Goal: Transaction & Acquisition: Purchase product/service

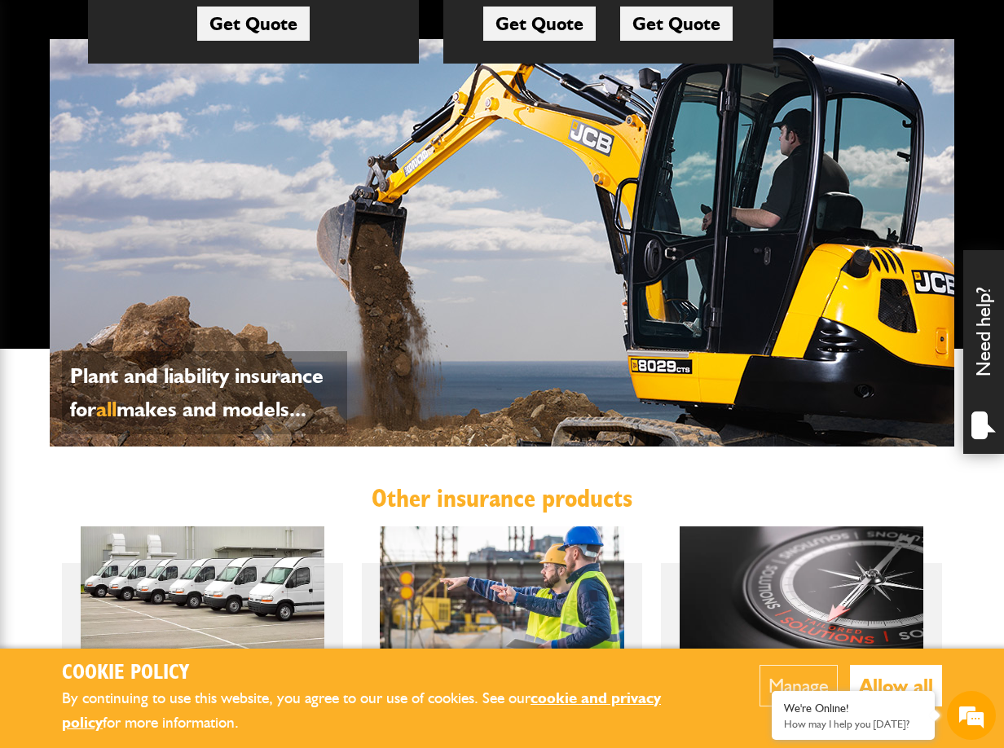
scroll to position [500, 0]
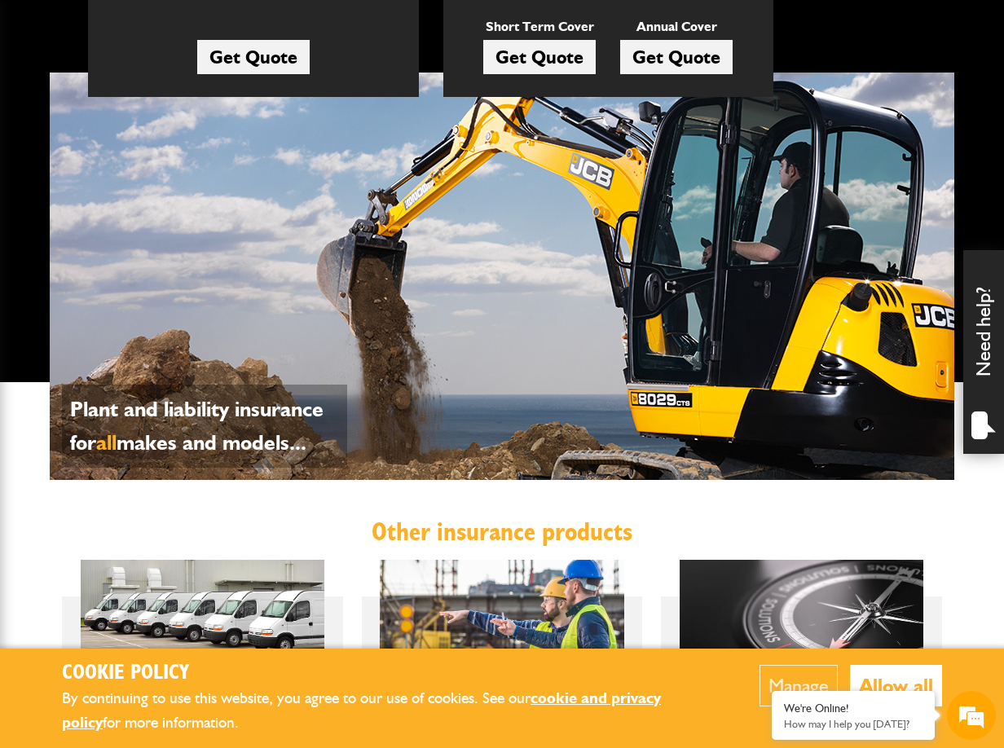
click at [110, 442] on span "all" at bounding box center [106, 443] width 20 height 26
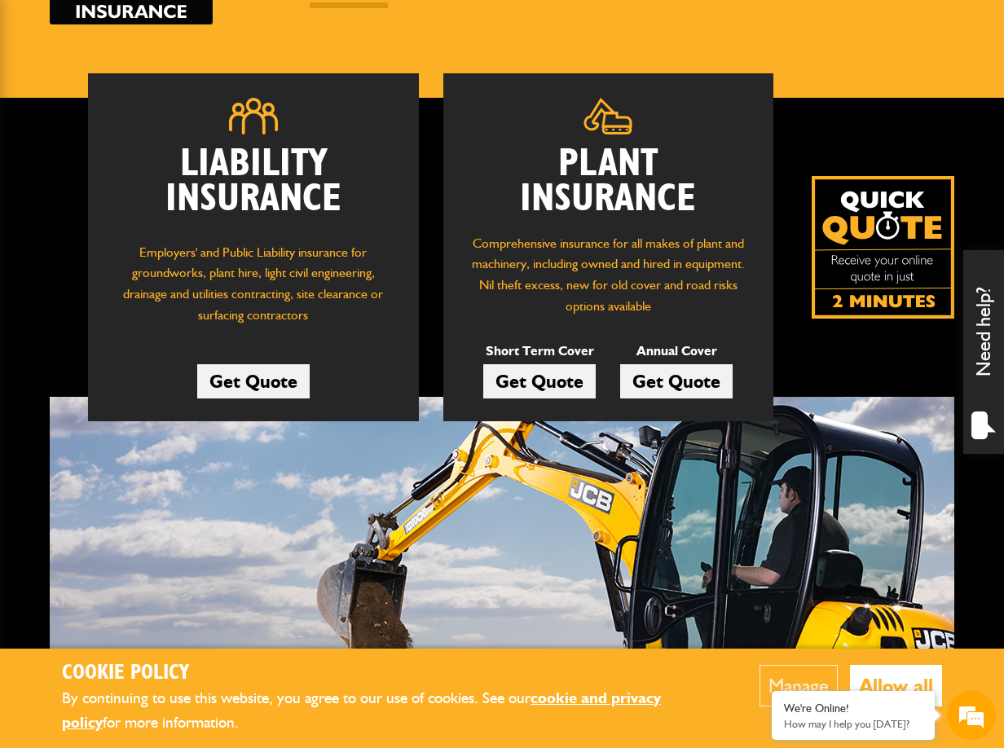
scroll to position [97, 0]
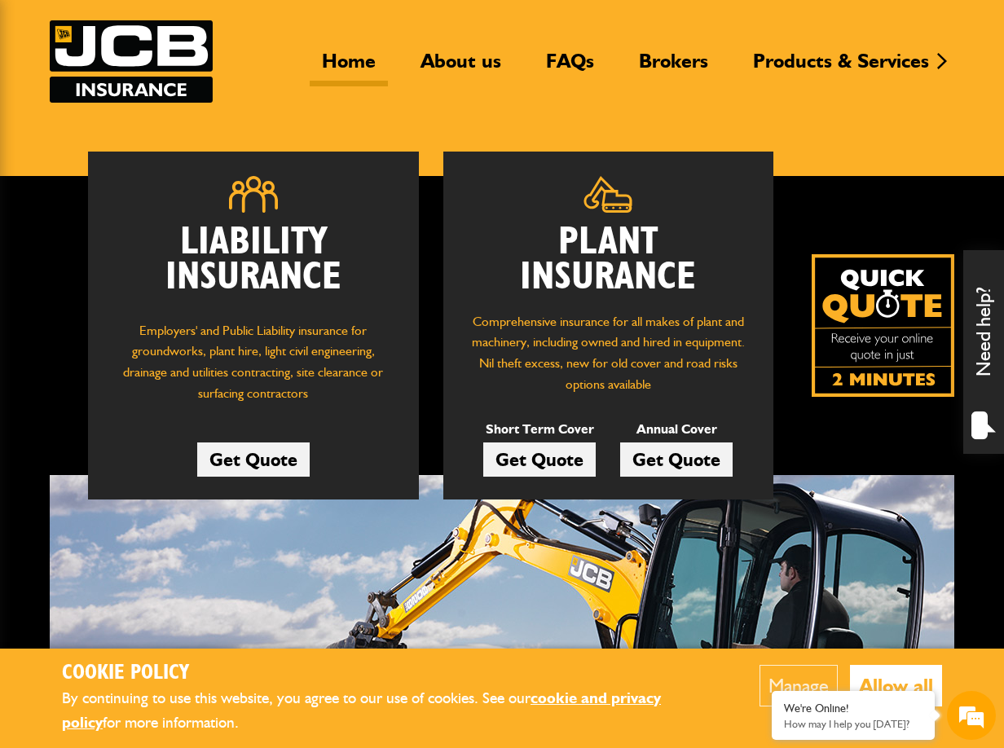
click at [535, 455] on link "Get Quote" at bounding box center [539, 460] width 113 height 34
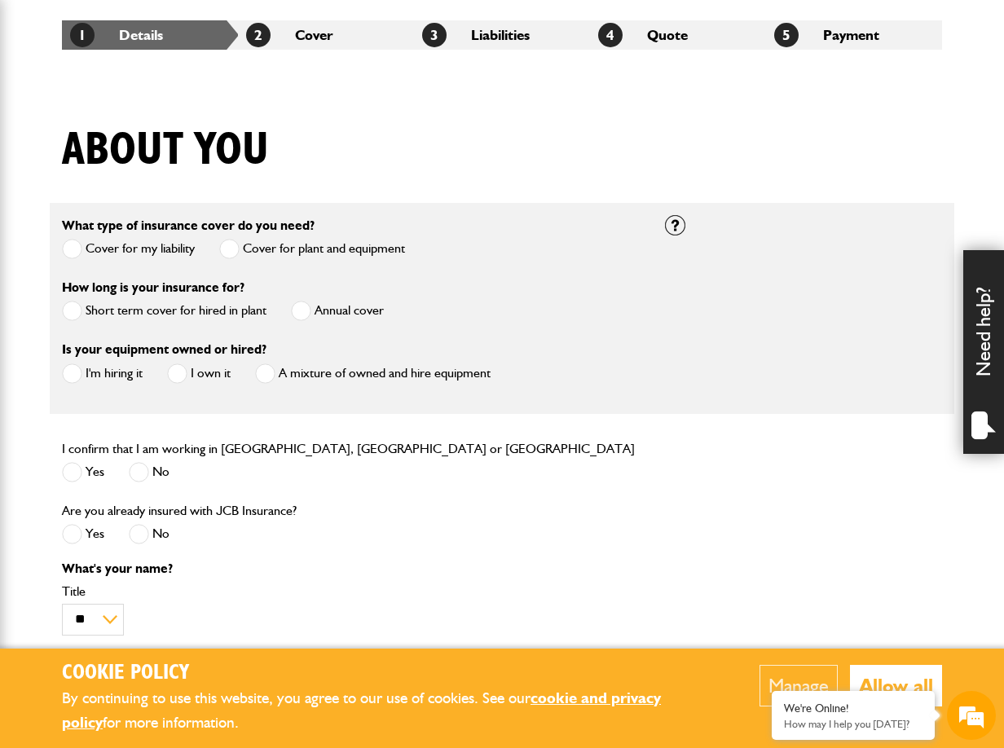
scroll to position [267, 0]
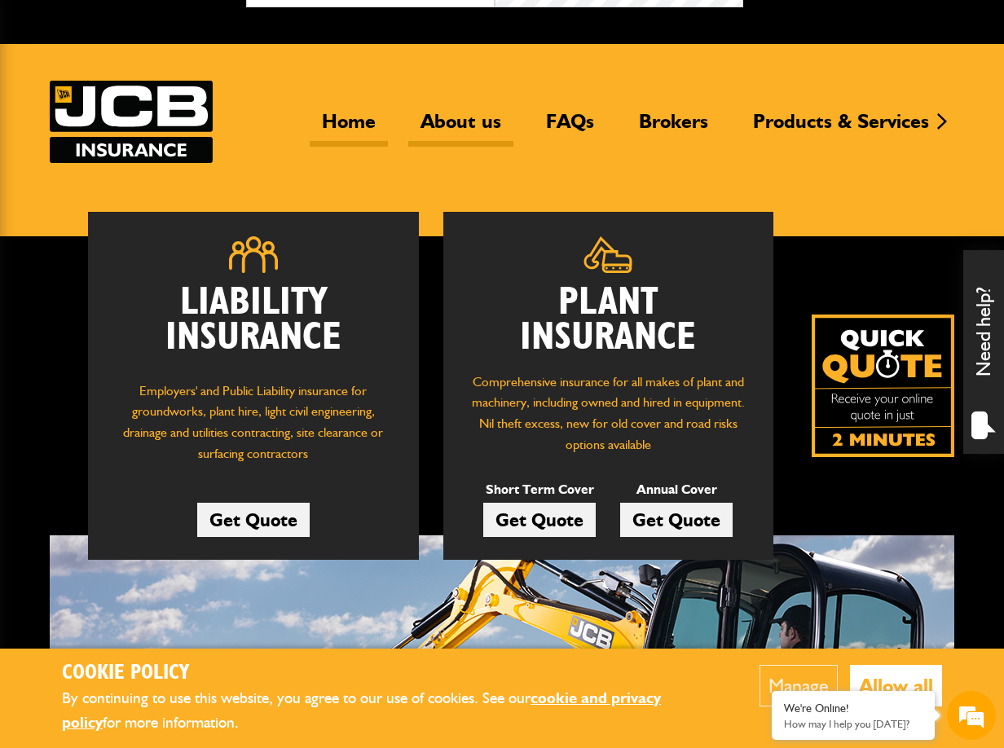
scroll to position [25, 0]
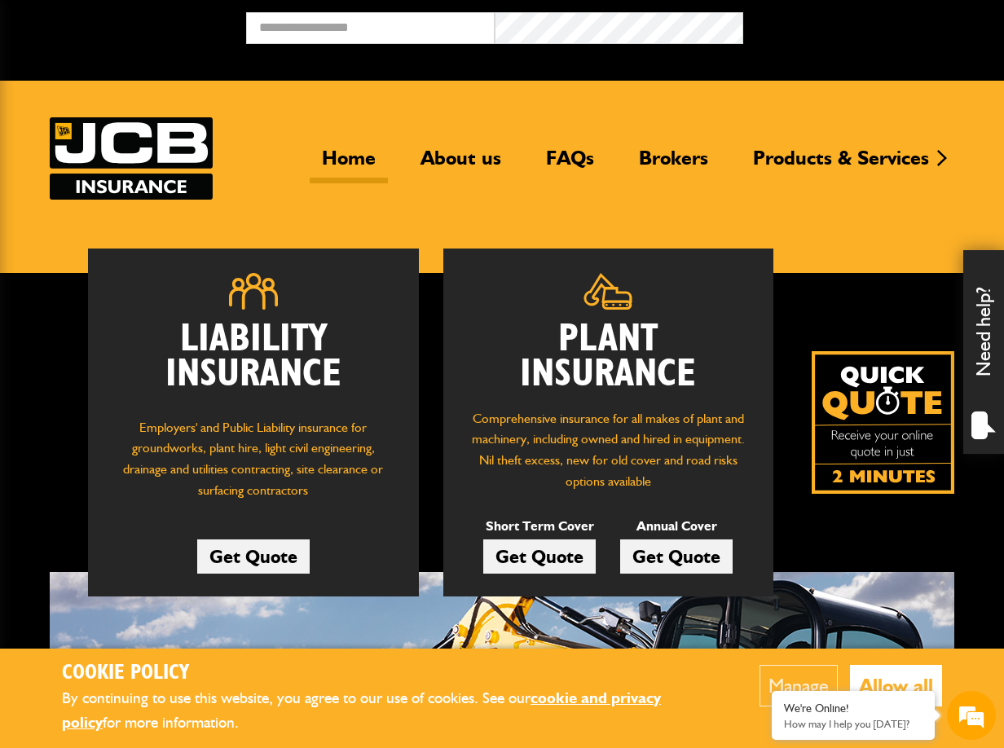
scroll to position [25, 0]
click at [561, 559] on link "Get Quote" at bounding box center [539, 557] width 113 height 34
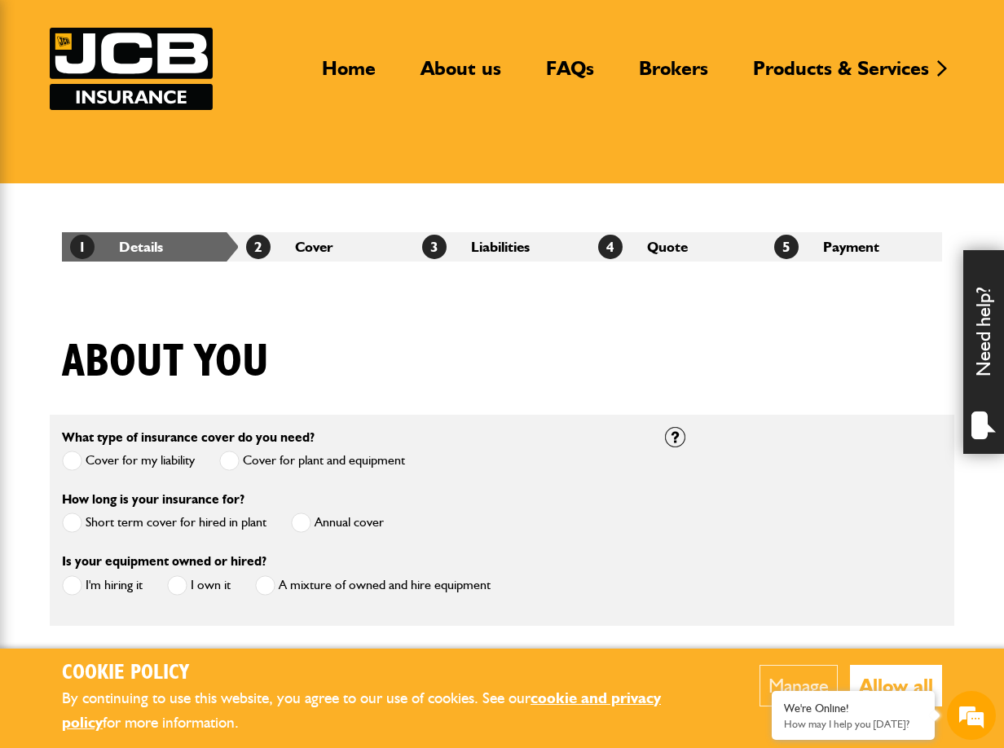
scroll to position [123, 0]
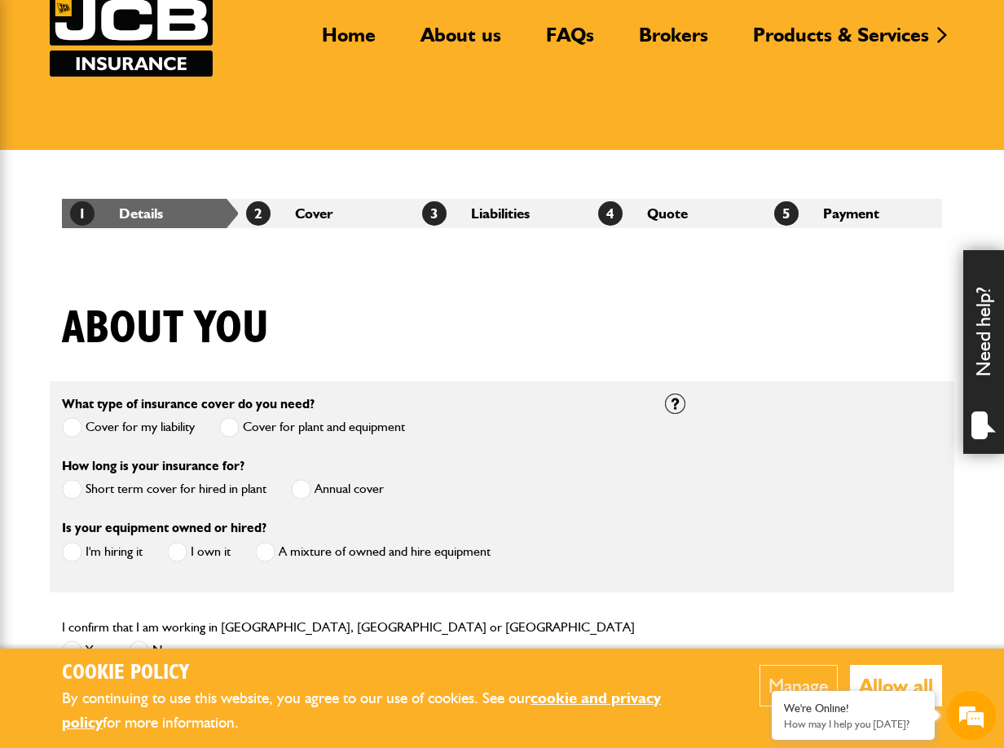
click at [68, 488] on span at bounding box center [72, 489] width 20 height 20
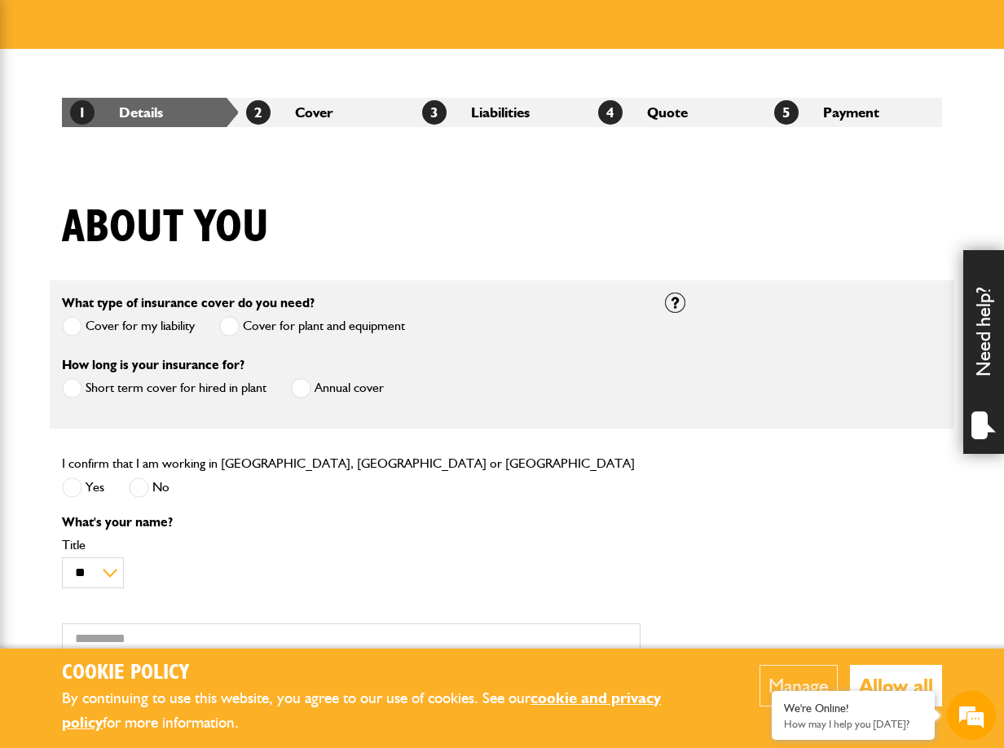
scroll to position [0, 0]
click at [68, 485] on span at bounding box center [72, 488] width 20 height 20
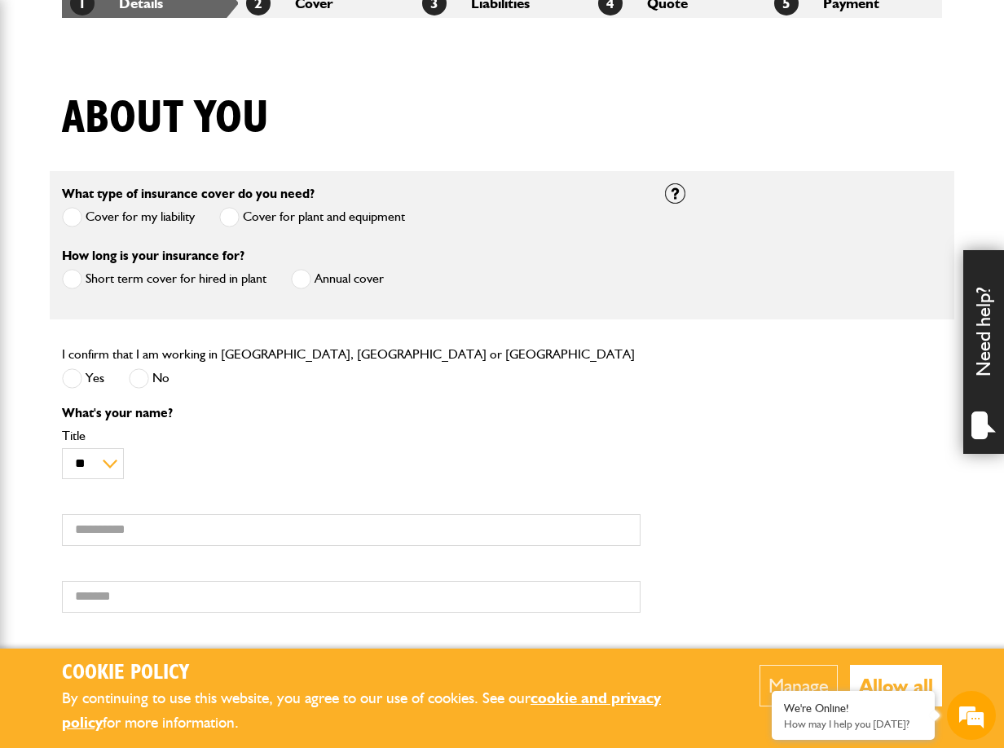
scroll to position [397, 0]
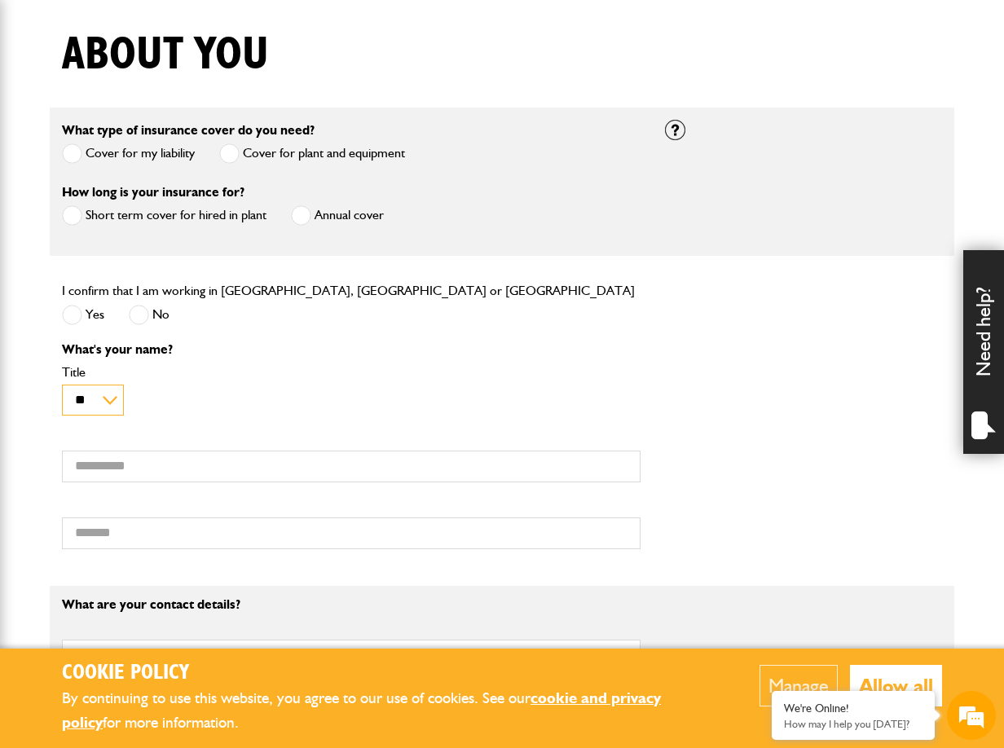
select select "*"
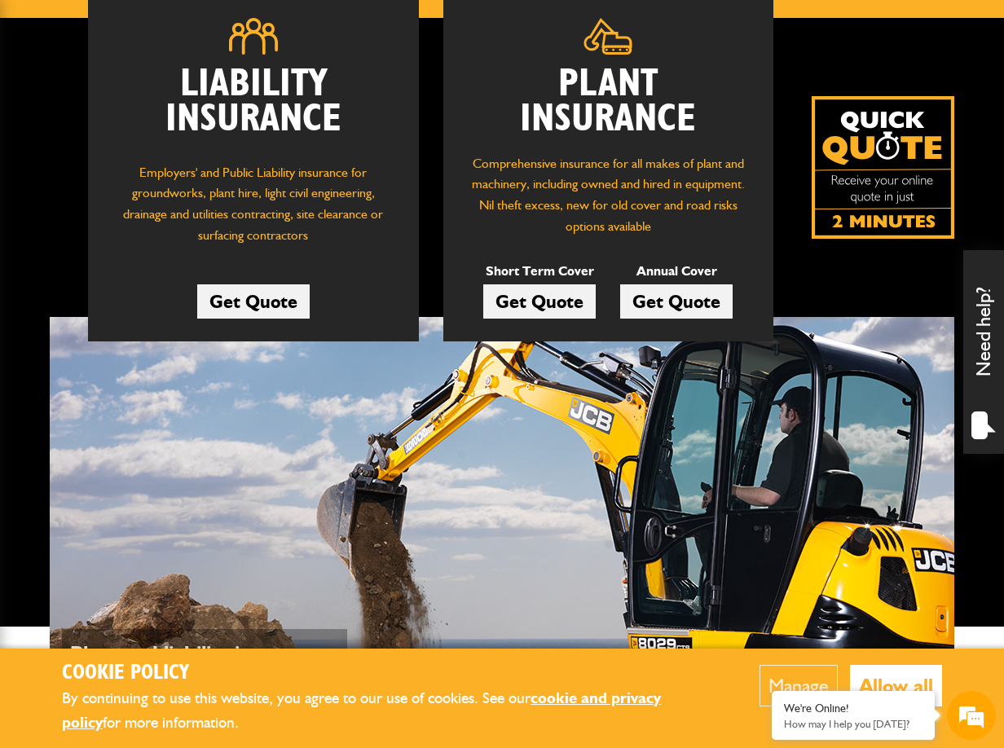
scroll to position [244, 0]
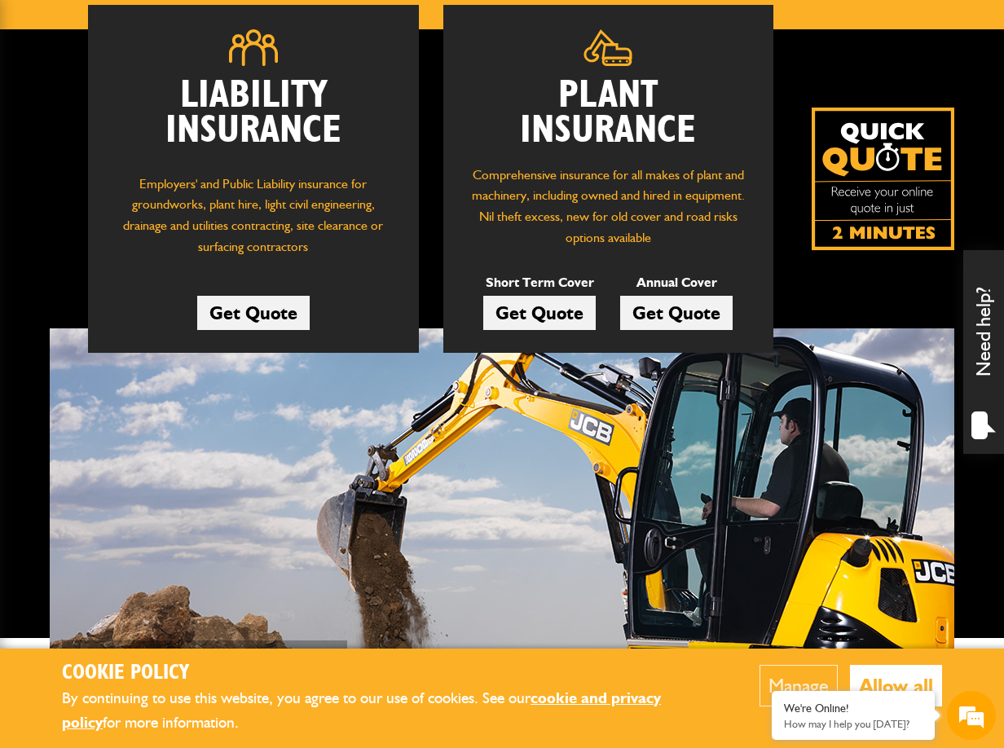
click at [541, 311] on link "Get Quote" at bounding box center [539, 313] width 113 height 34
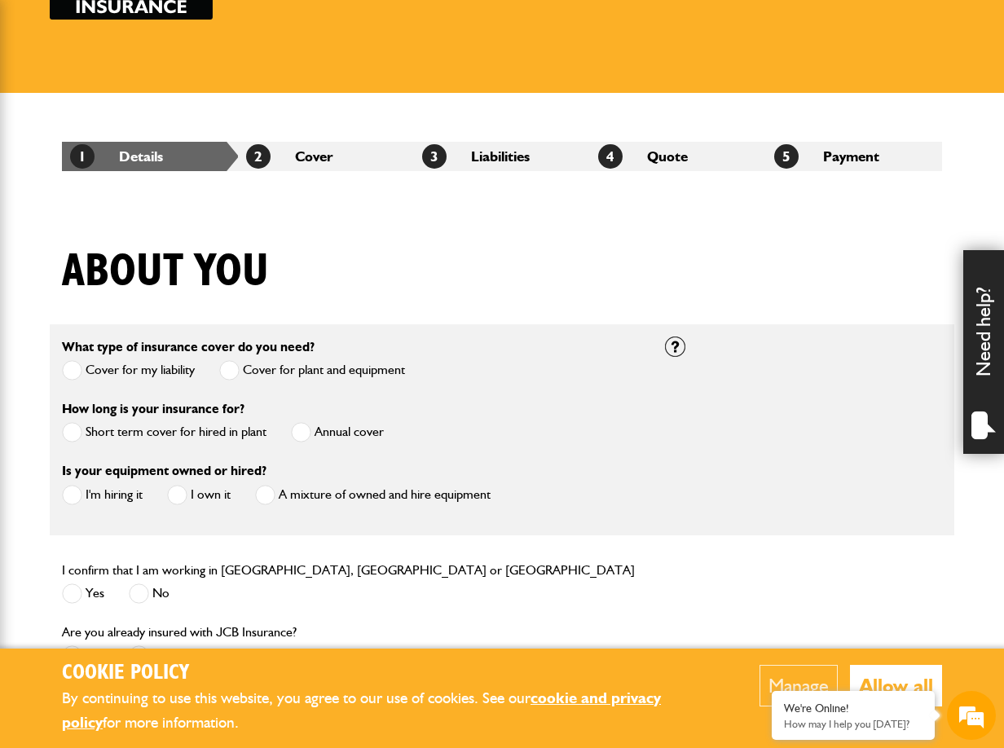
scroll to position [219, 0]
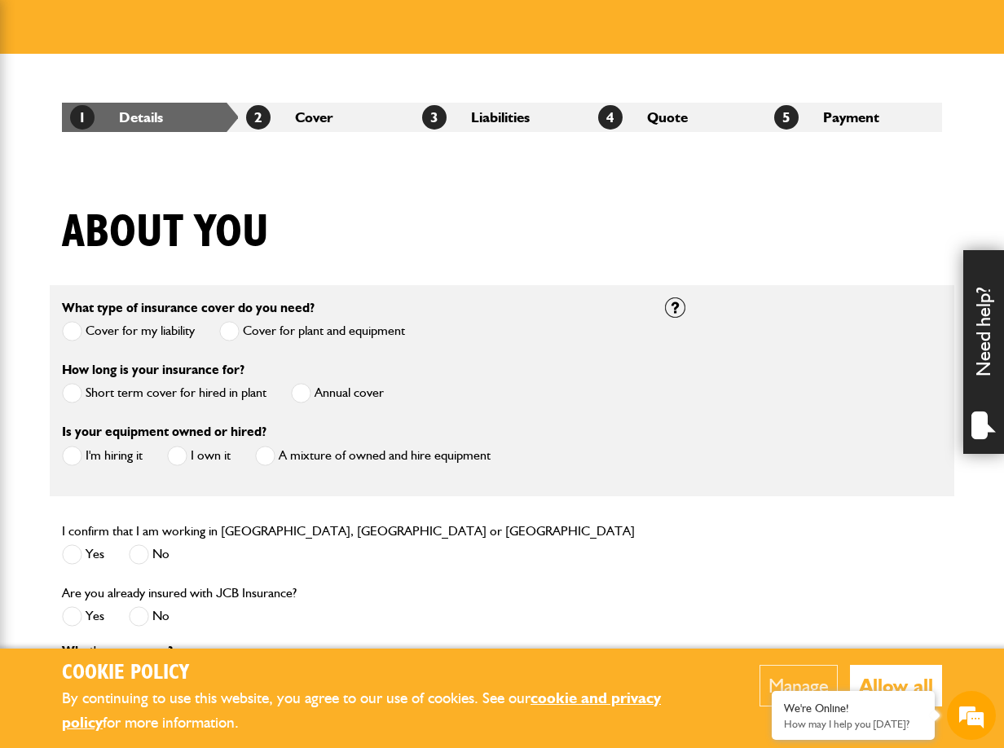
click at [66, 398] on span at bounding box center [72, 393] width 20 height 20
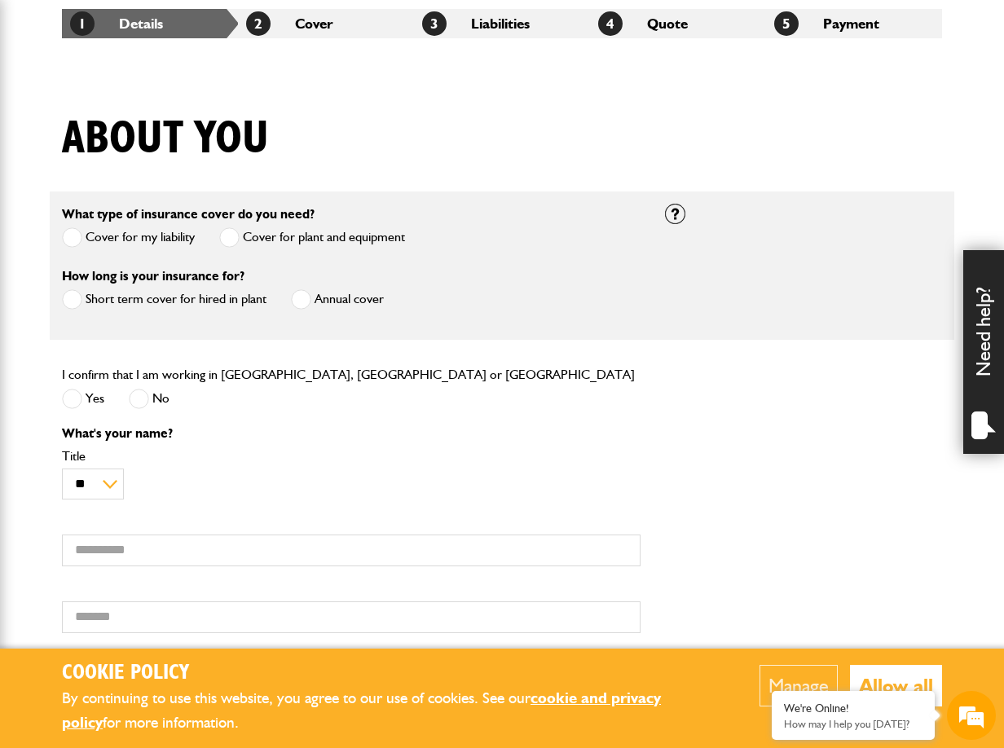
scroll to position [324, 0]
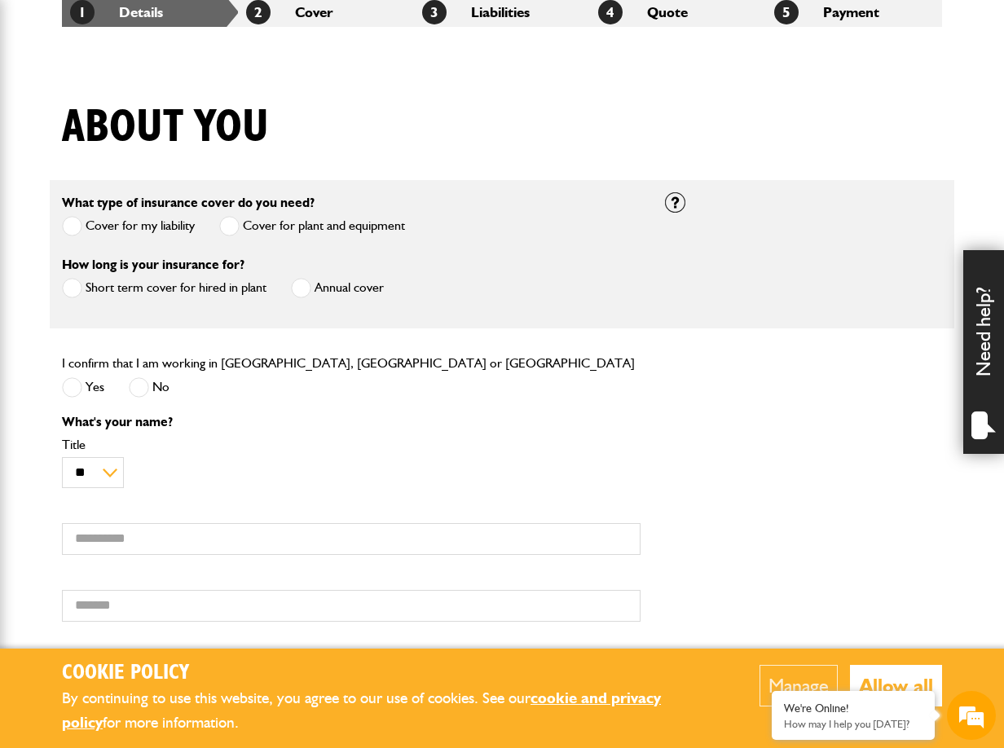
click at [71, 385] on span at bounding box center [72, 387] width 20 height 20
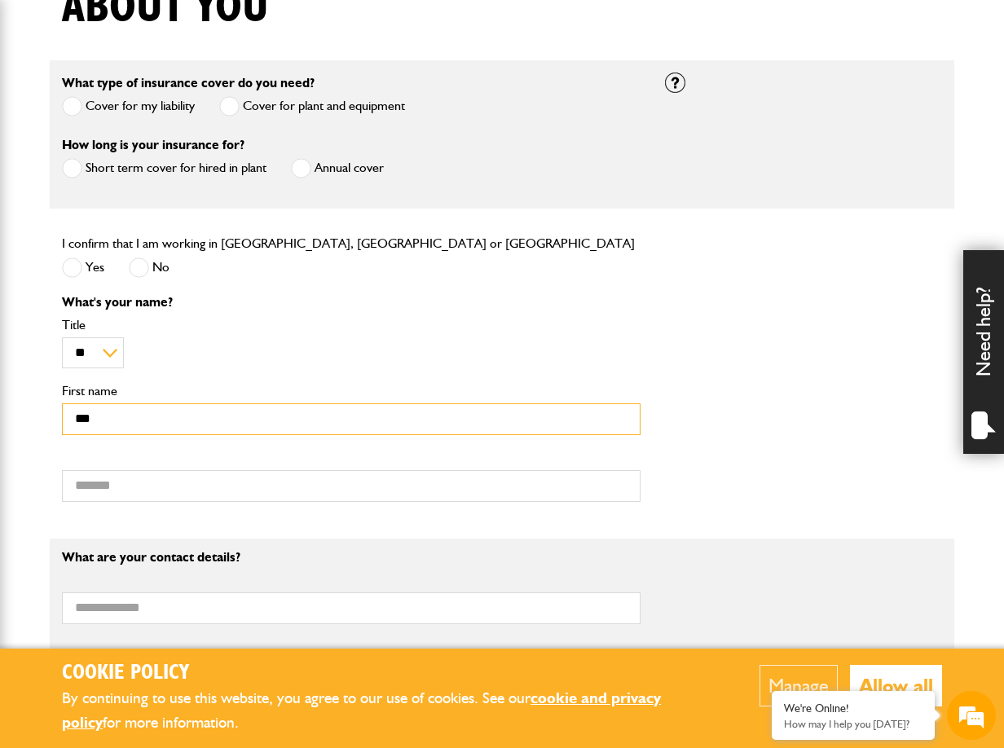
type input "***"
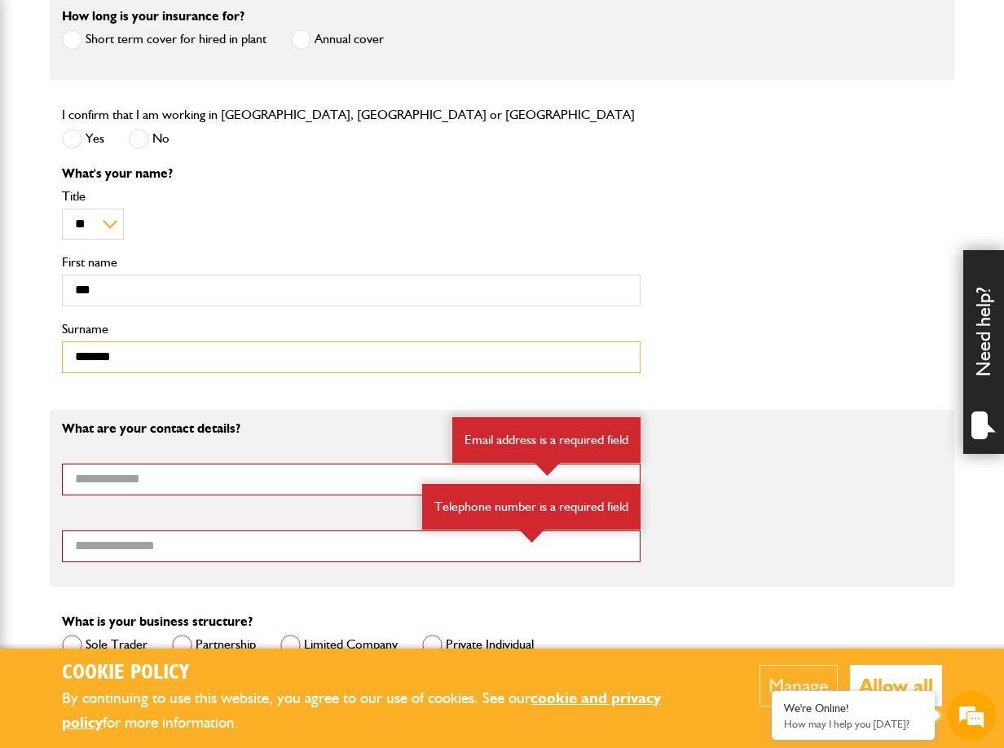
scroll to position [751, 0]
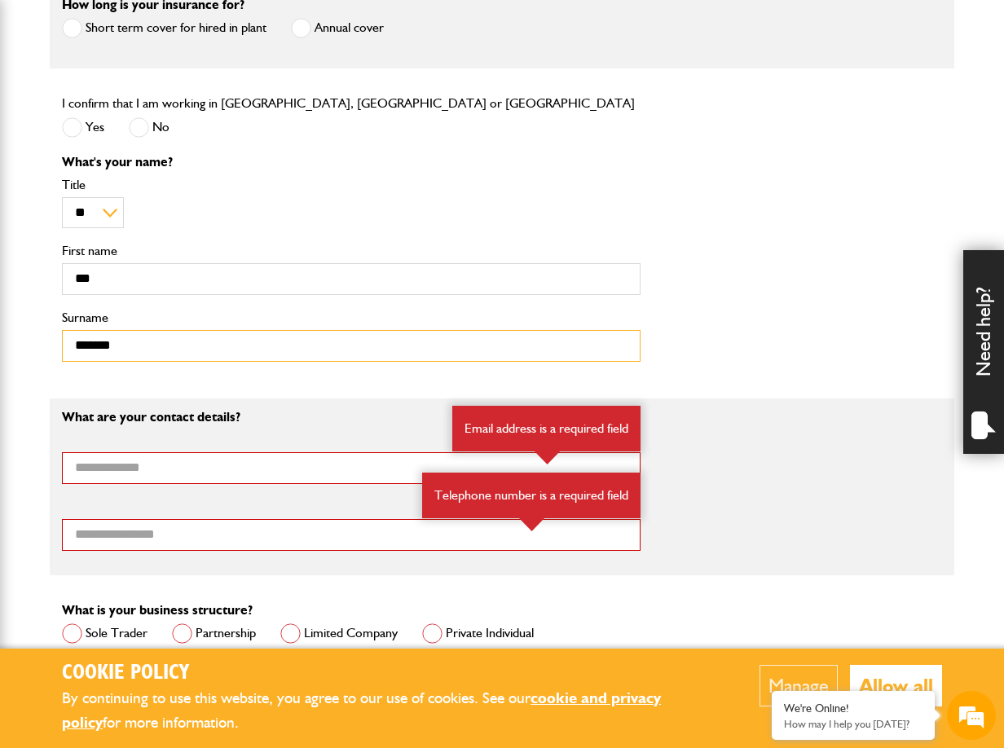
type input "*******"
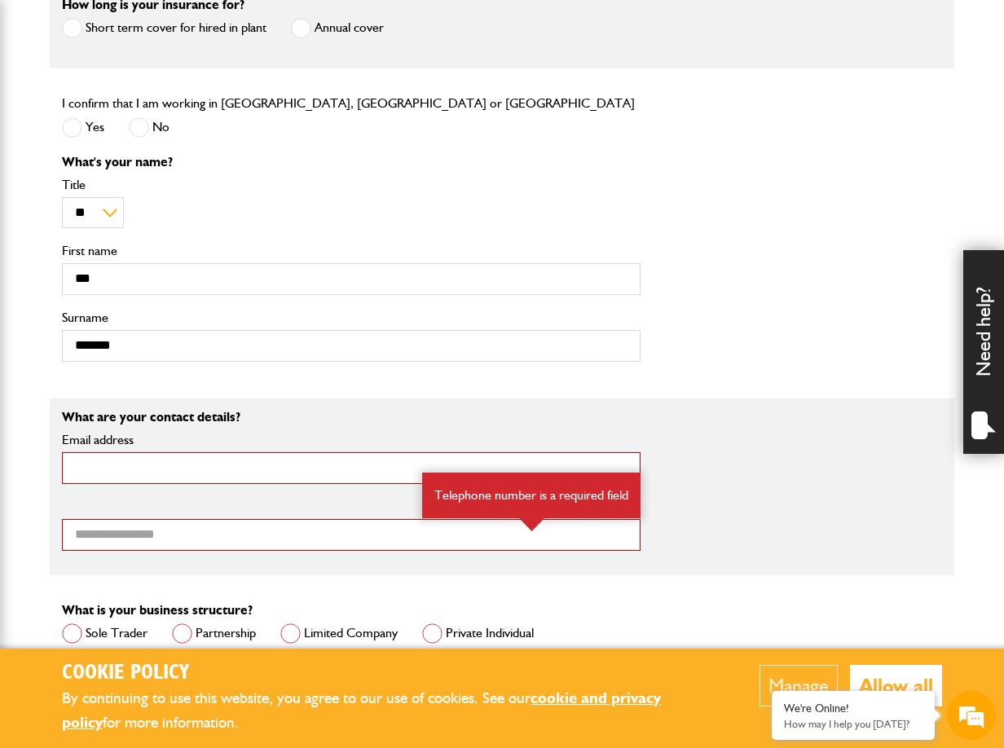
type input "**********"
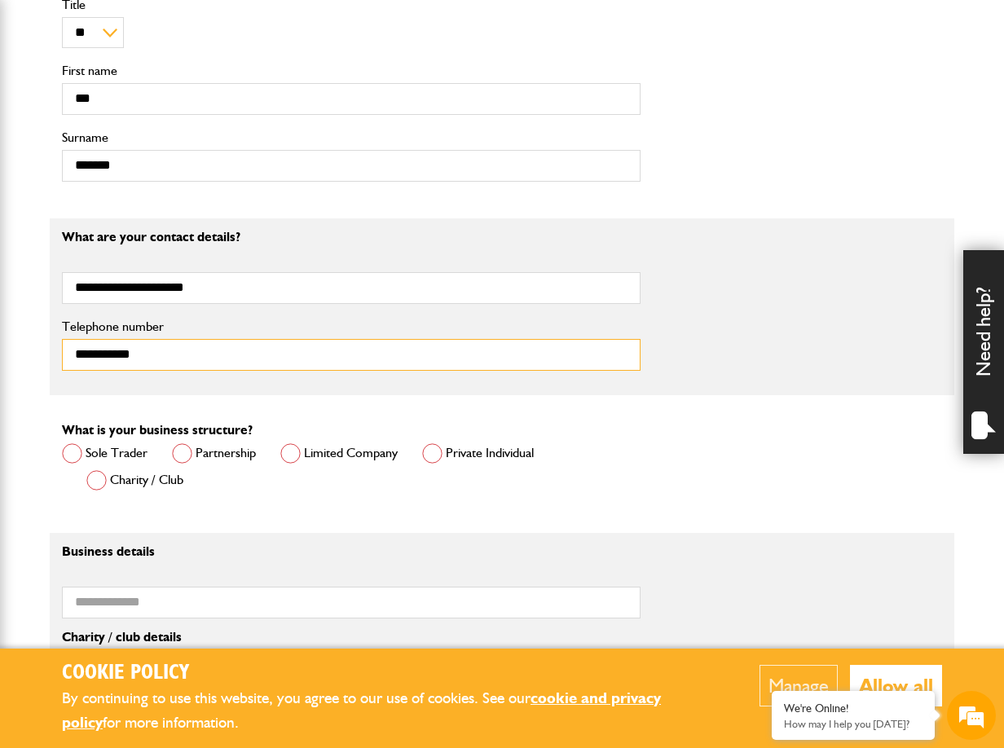
scroll to position [970, 0]
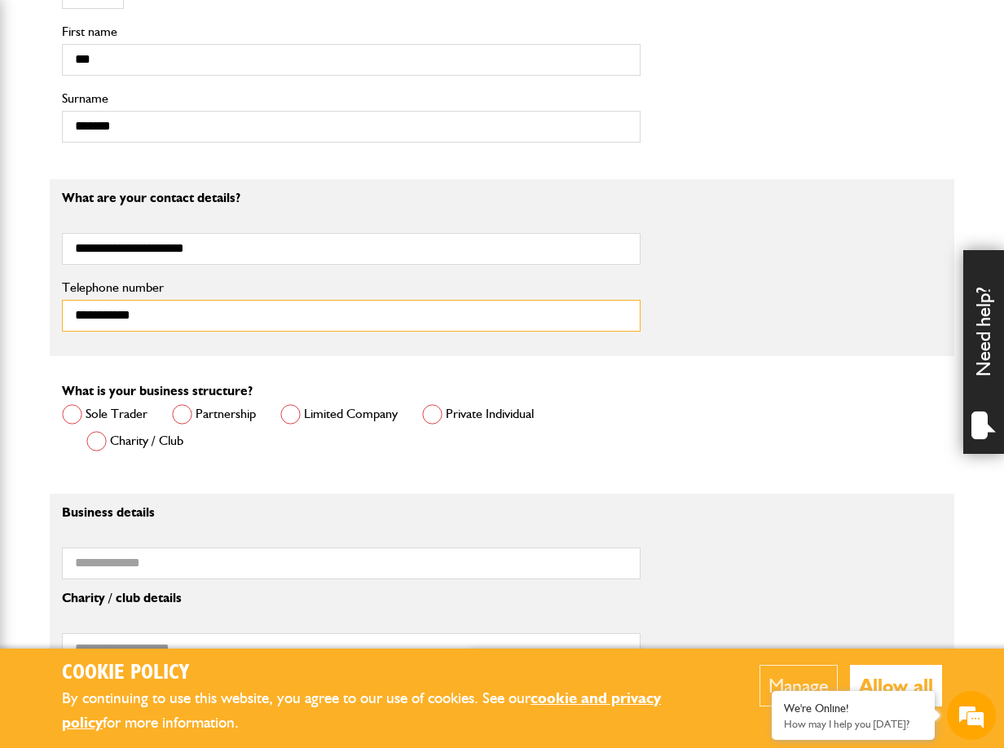
type input "**********"
click at [439, 420] on span at bounding box center [432, 414] width 20 height 20
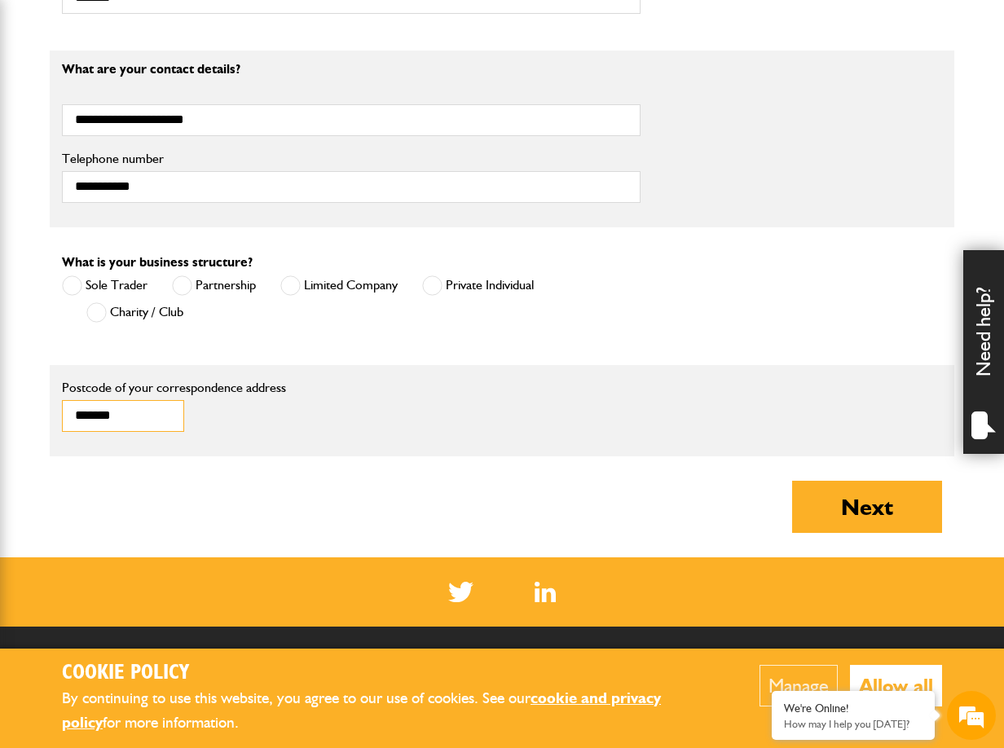
scroll to position [0, 0]
type input "*******"
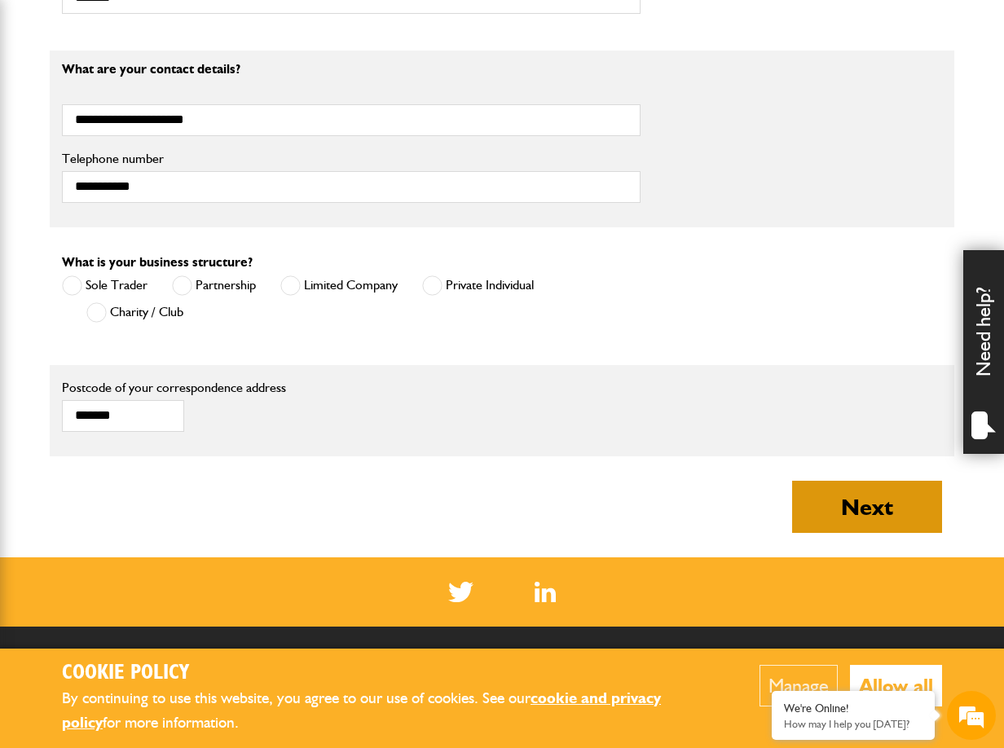
click at [890, 508] on button "Next" at bounding box center [867, 507] width 150 height 52
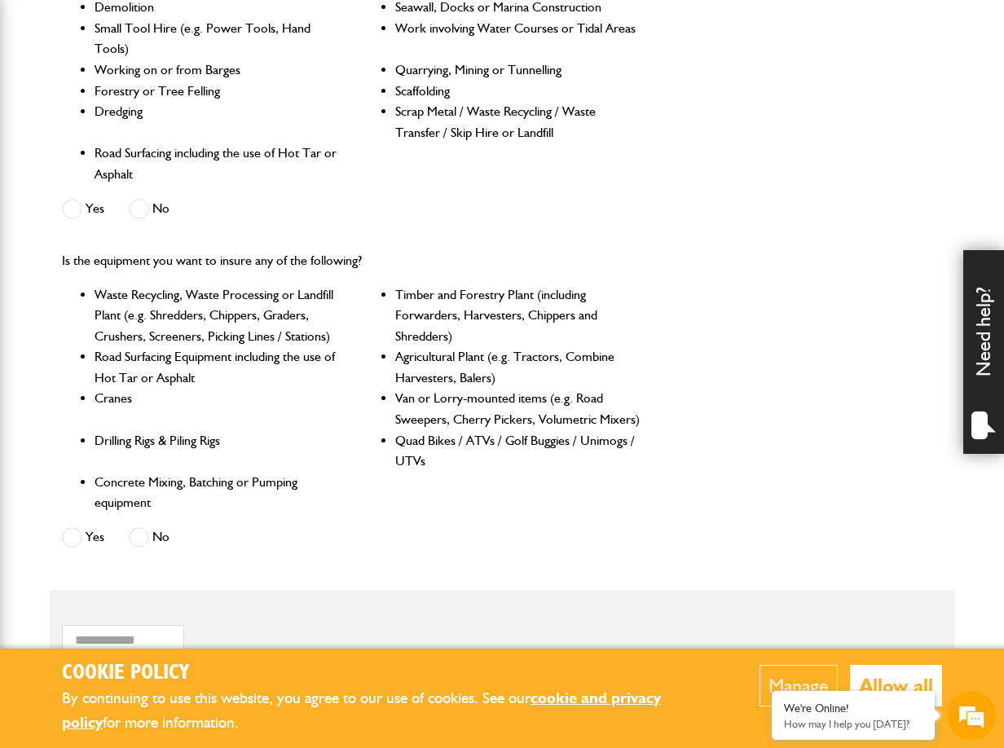
scroll to position [433, 0]
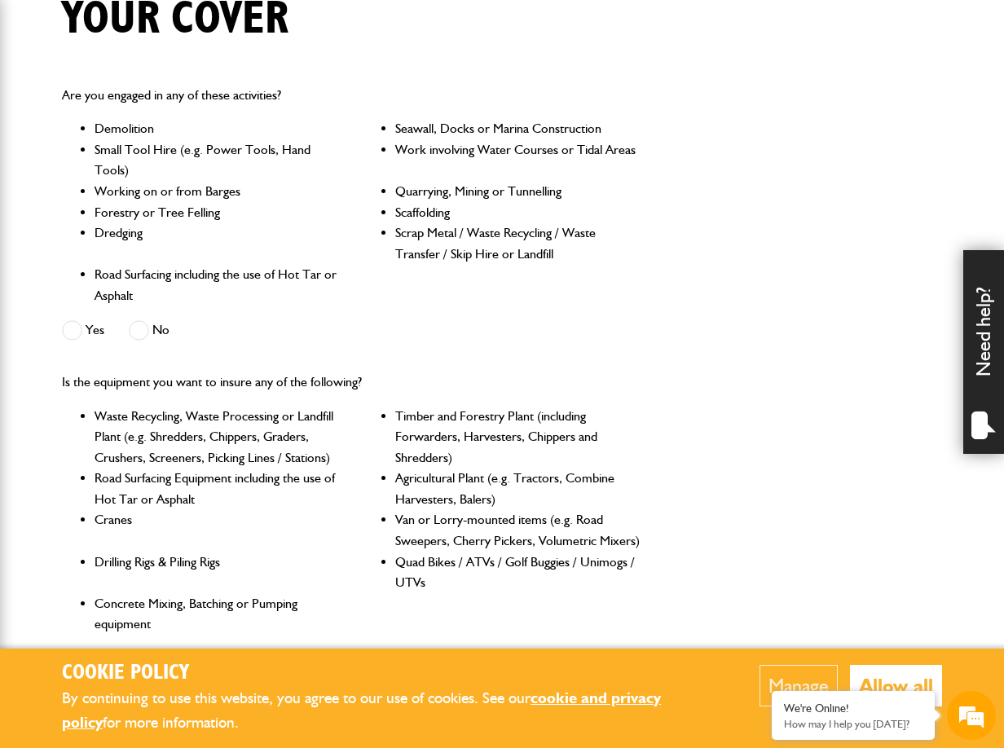
click at [149, 333] on span at bounding box center [139, 330] width 20 height 20
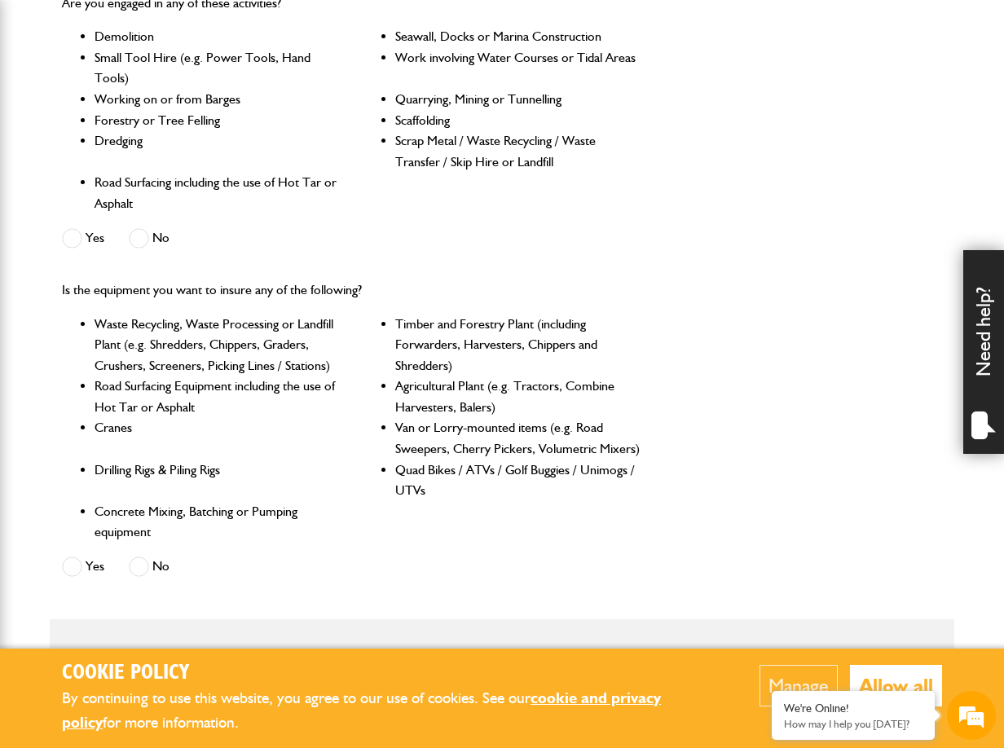
scroll to position [0, 0]
click at [144, 563] on span at bounding box center [139, 567] width 20 height 20
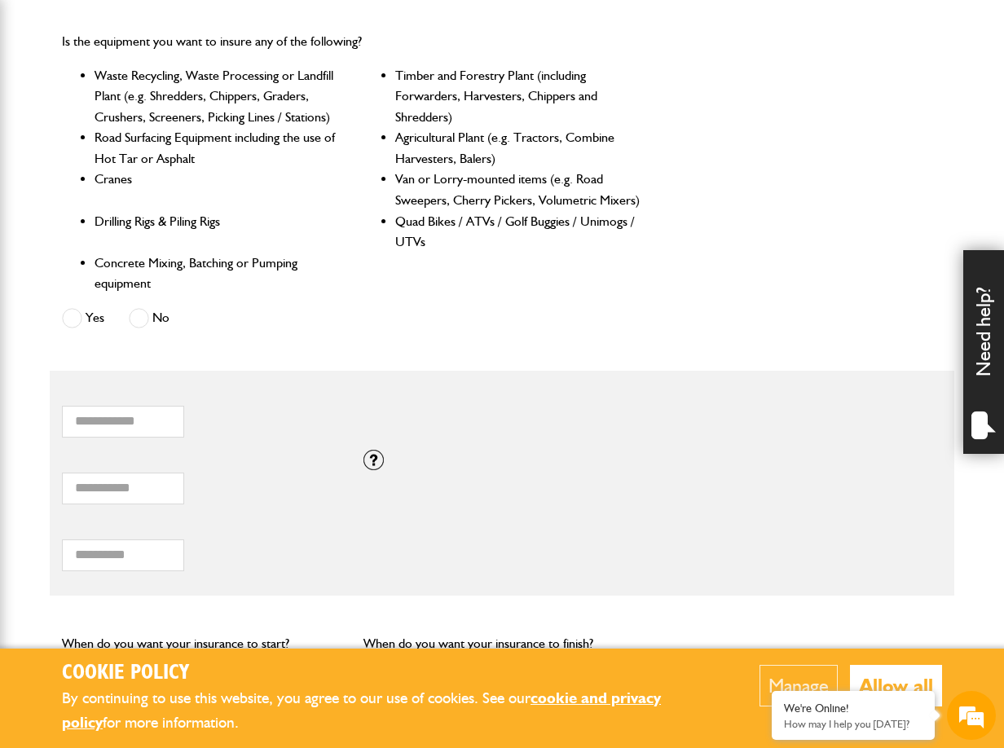
scroll to position [797, 0]
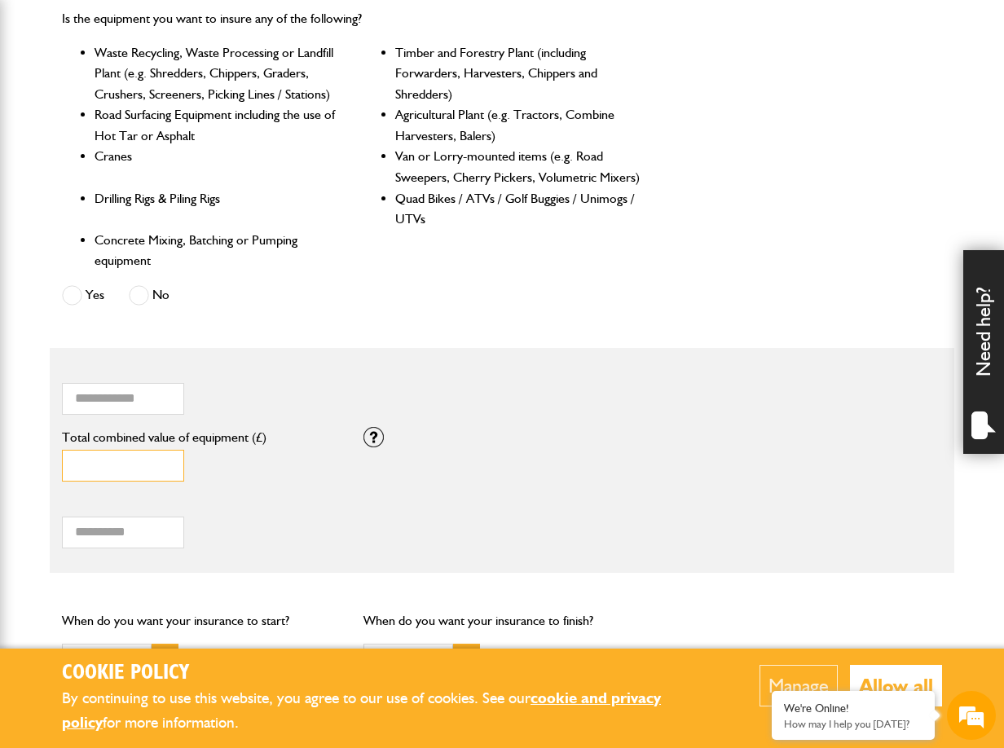
click at [113, 461] on input "*" at bounding box center [123, 466] width 122 height 32
drag, startPoint x: 108, startPoint y: 463, endPoint x: 42, endPoint y: 460, distance: 66.1
click at [42, 460] on body "Cookie Policy By continuing to use this website, you agree to our use of cookie…" at bounding box center [502, 228] width 1004 height 2050
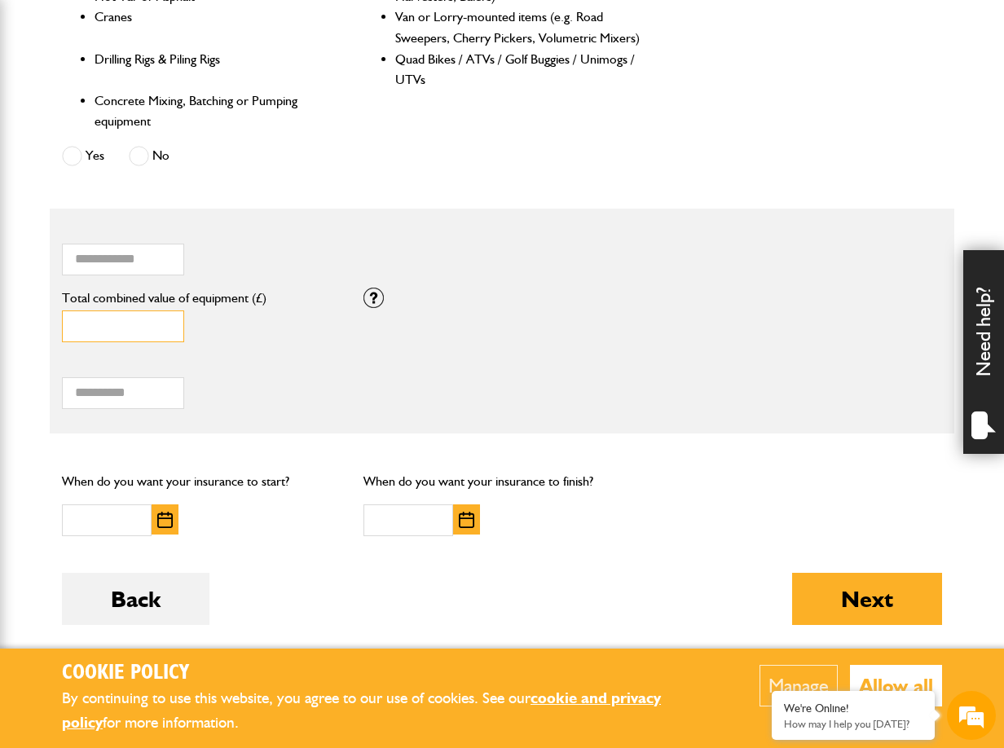
scroll to position [991, 0]
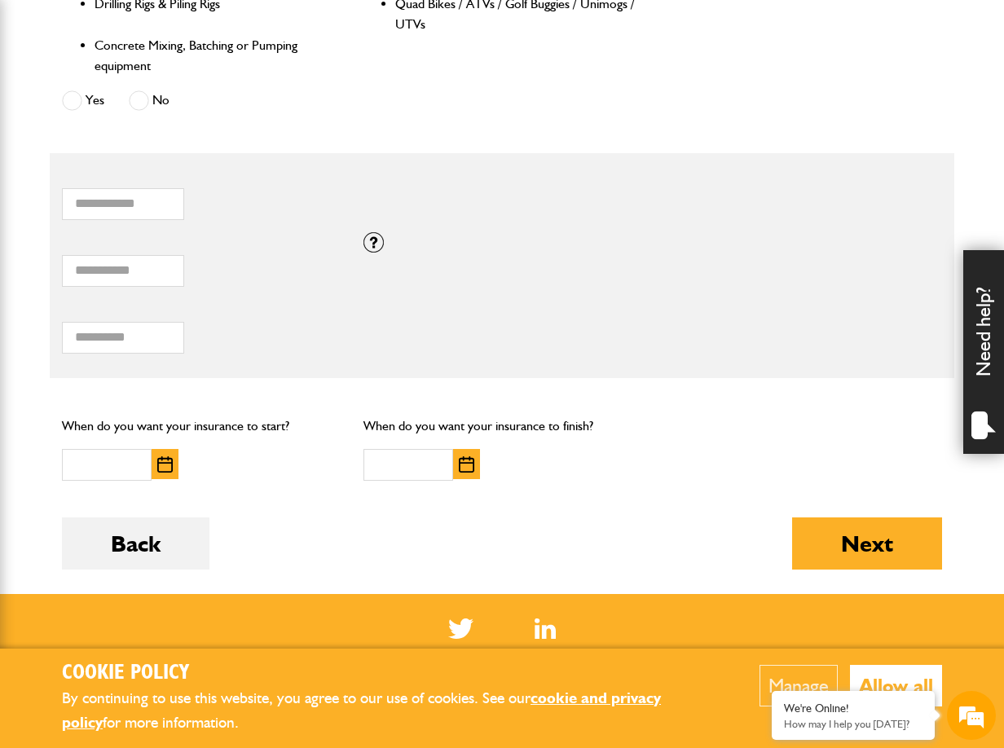
click at [161, 466] on img "button" at bounding box center [164, 465] width 15 height 16
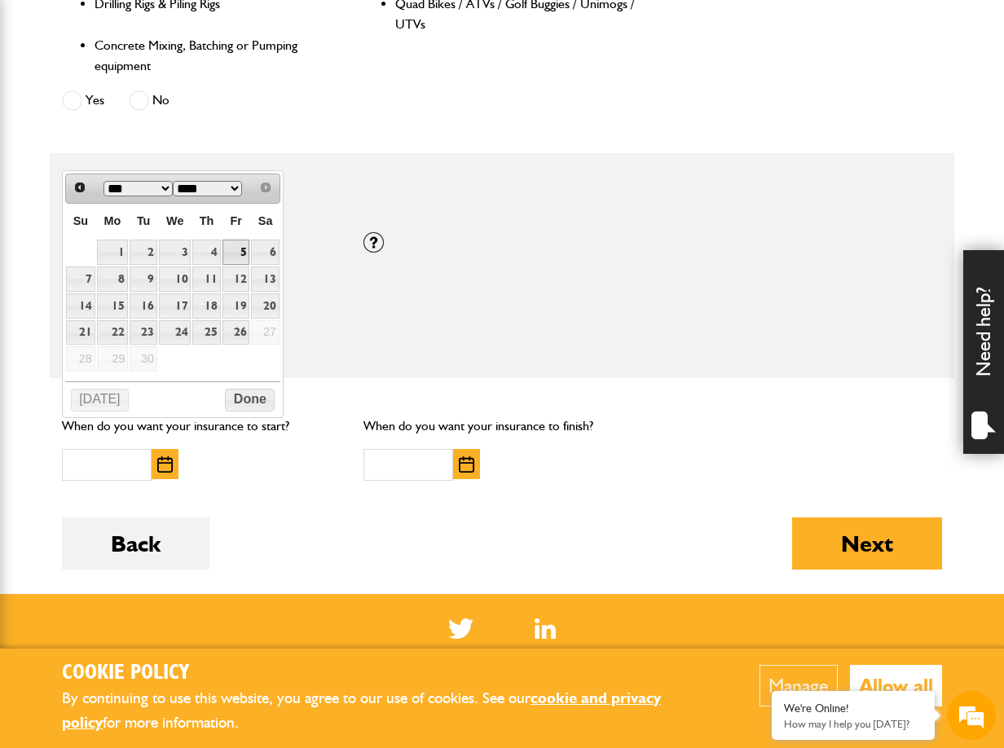
click at [238, 247] on link "5" at bounding box center [237, 252] width 28 height 25
type input "**********"
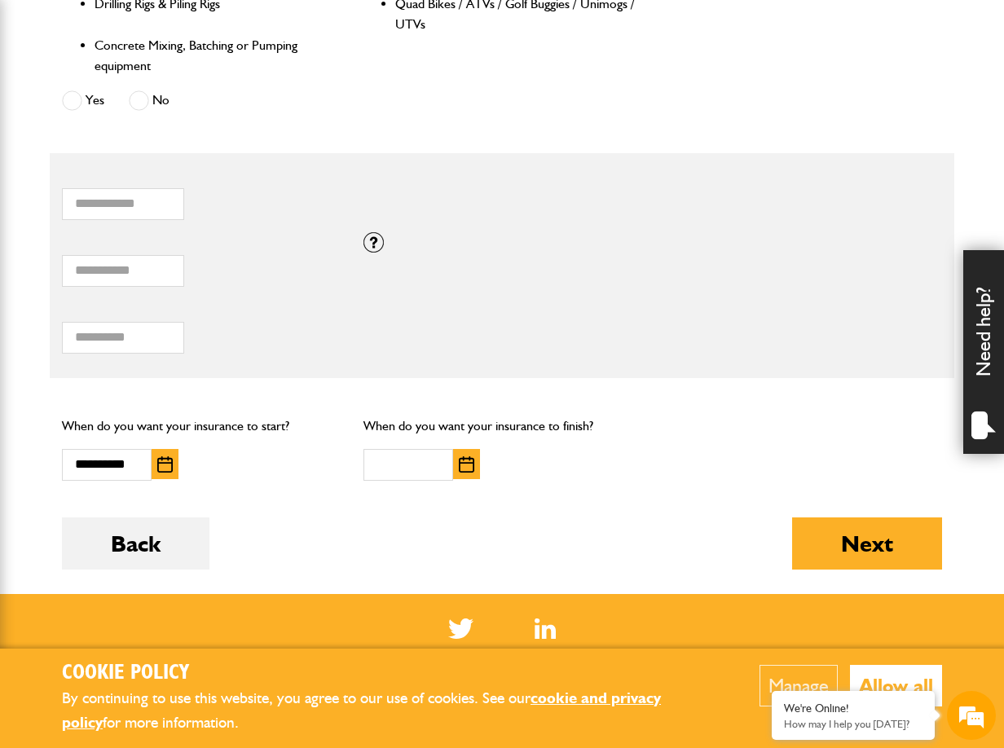
click at [466, 461] on img "button" at bounding box center [466, 465] width 15 height 16
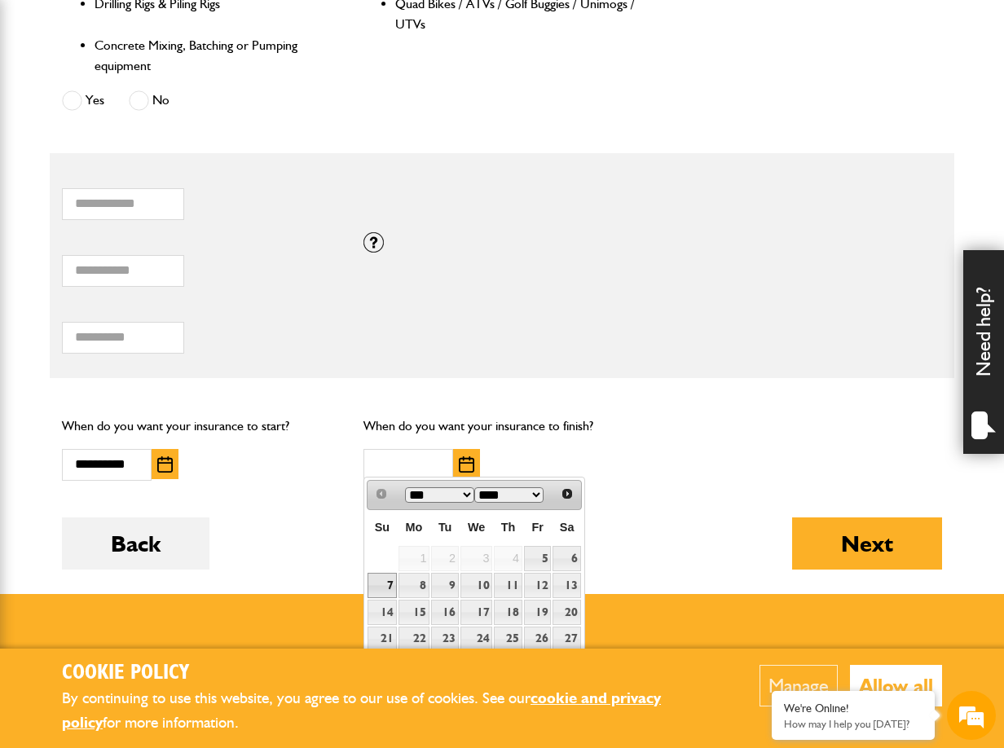
click at [377, 583] on link "7" at bounding box center [382, 585] width 29 height 25
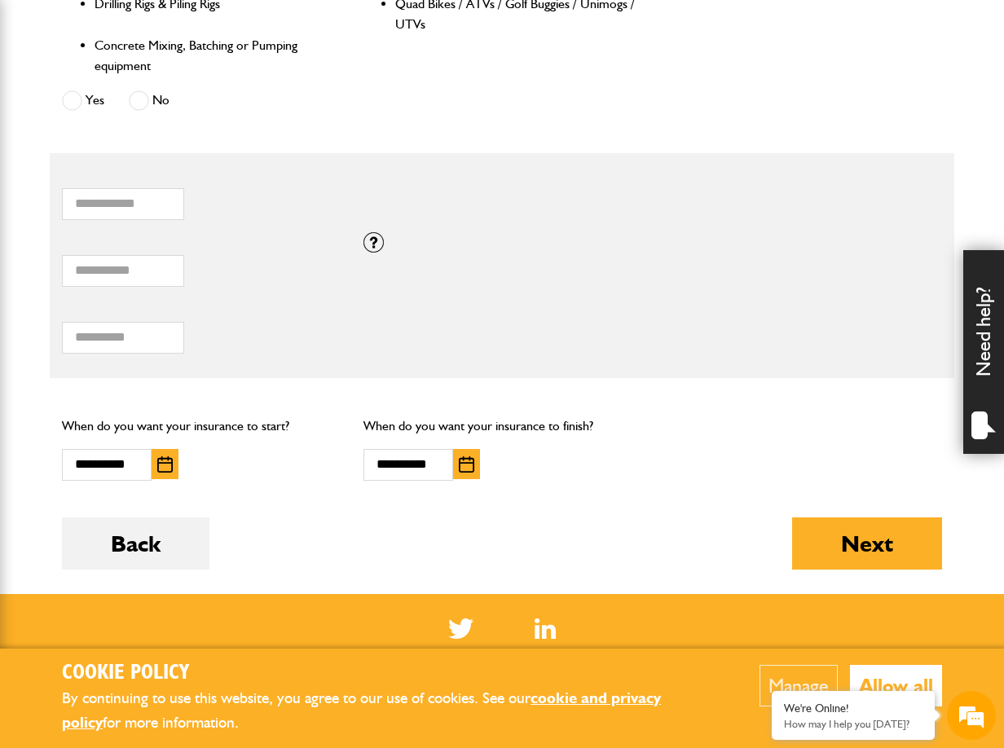
click at [478, 461] on button "button" at bounding box center [466, 464] width 27 height 30
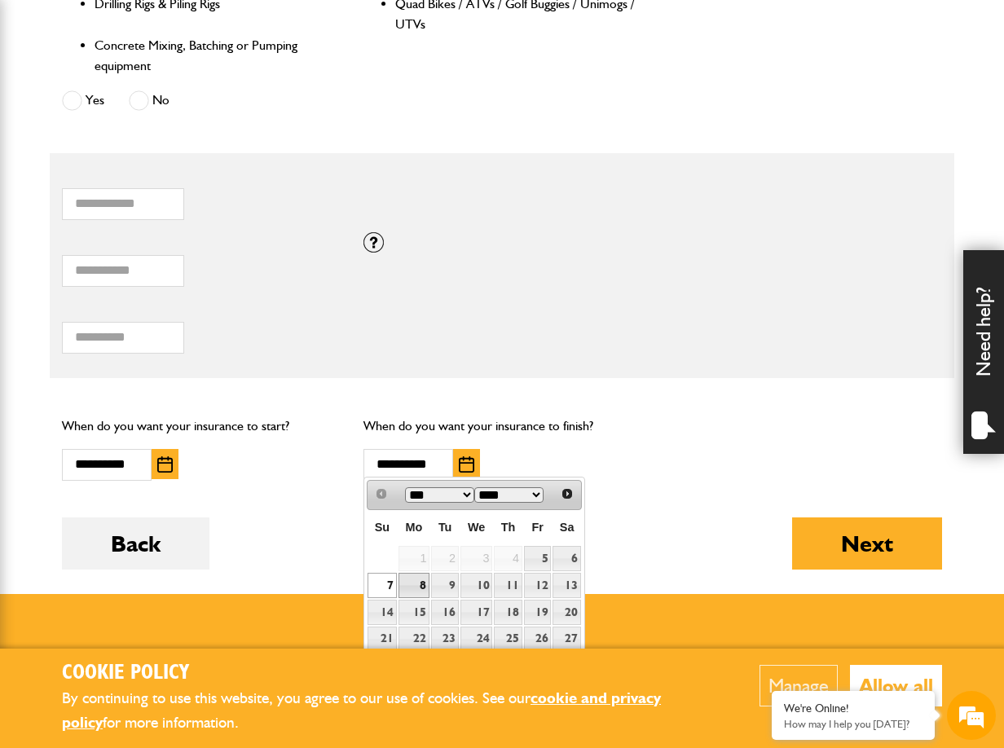
click at [418, 583] on link "8" at bounding box center [415, 585] width 32 height 25
type input "**********"
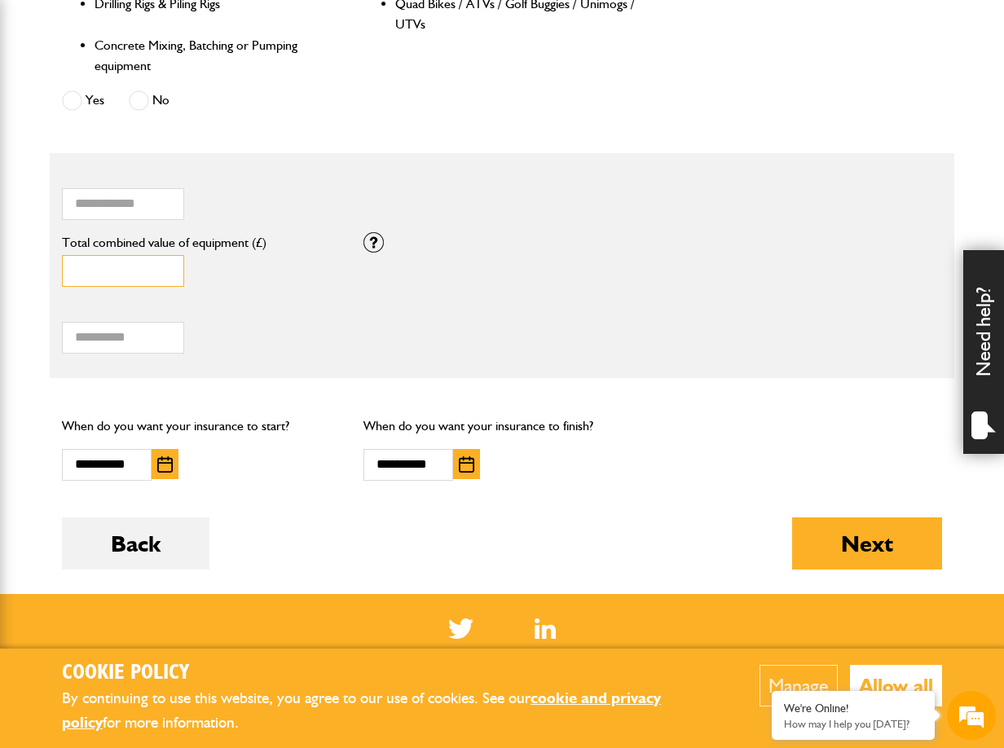
click at [98, 267] on input "*" at bounding box center [123, 271] width 122 height 32
drag, startPoint x: 105, startPoint y: 268, endPoint x: 55, endPoint y: 264, distance: 49.9
click at [55, 264] on div "* Total combined value of equipment (£)" at bounding box center [201, 265] width 302 height 67
type input "*****"
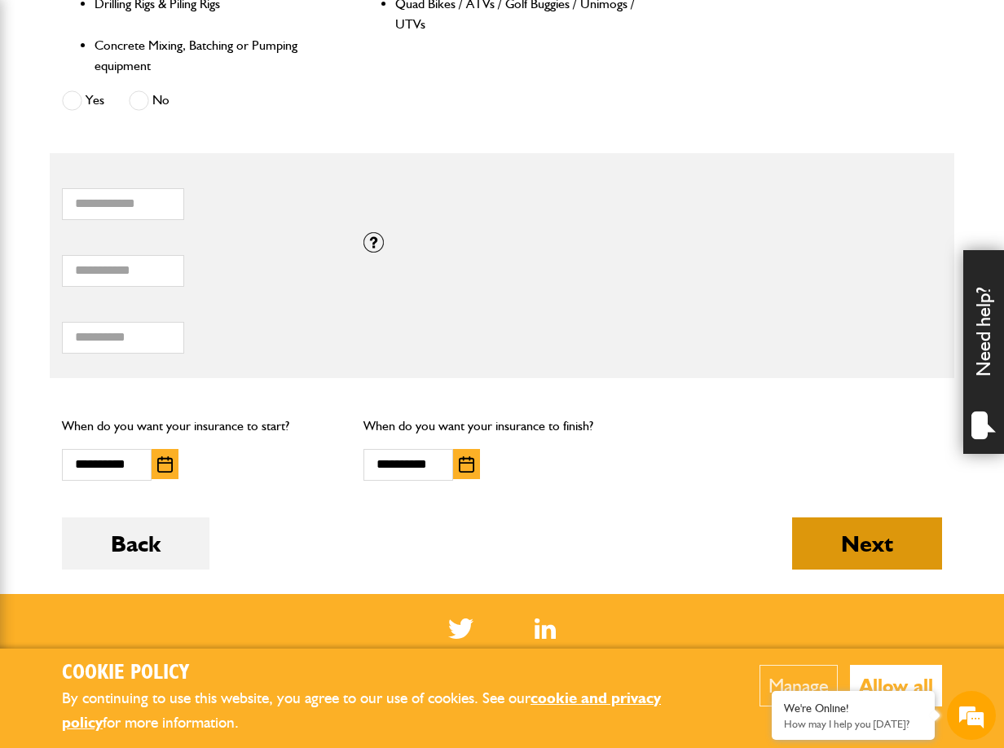
click at [851, 550] on button "Next" at bounding box center [867, 544] width 150 height 52
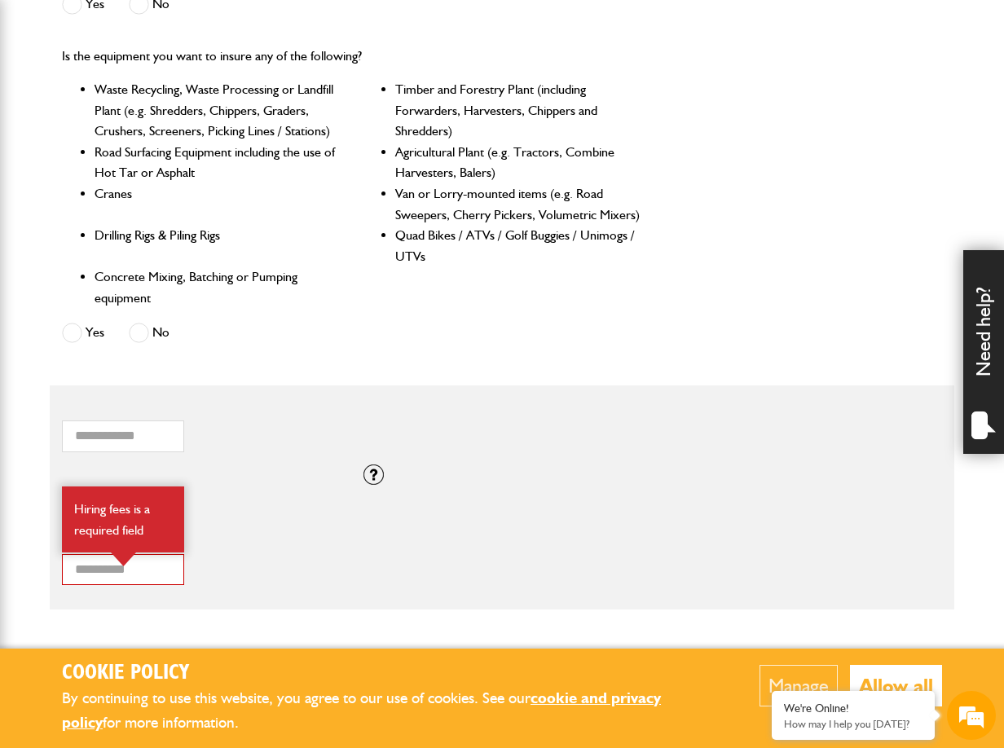
scroll to position [909, 0]
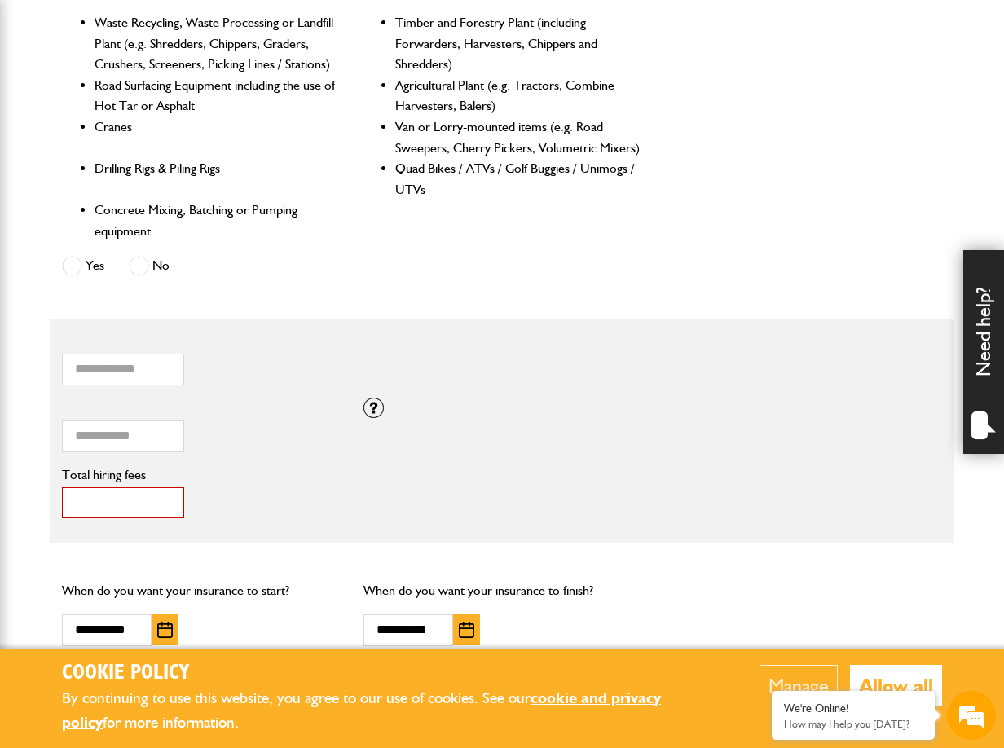
click at [93, 494] on input "*" at bounding box center [123, 504] width 122 height 32
drag, startPoint x: 90, startPoint y: 498, endPoint x: 64, endPoint y: 496, distance: 26.2
click at [64, 496] on input "*" at bounding box center [123, 504] width 122 height 32
type input "***"
click at [616, 439] on div "***** Total combined value of equipment (£) If you need cover for equipment val…" at bounding box center [502, 431] width 905 height 67
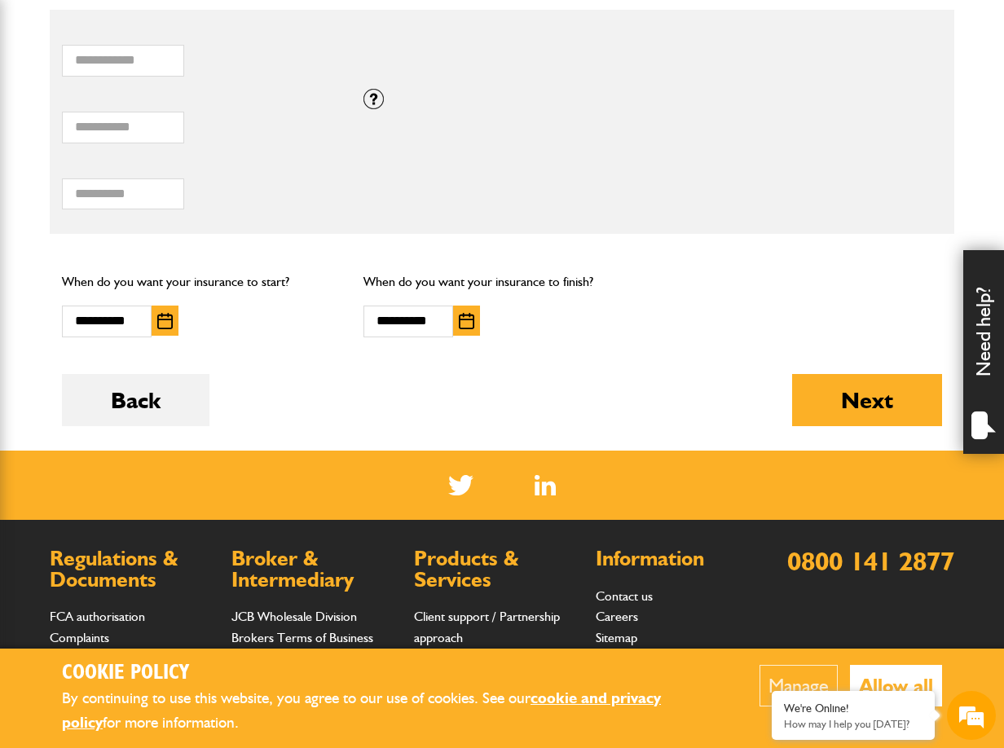
scroll to position [1235, 0]
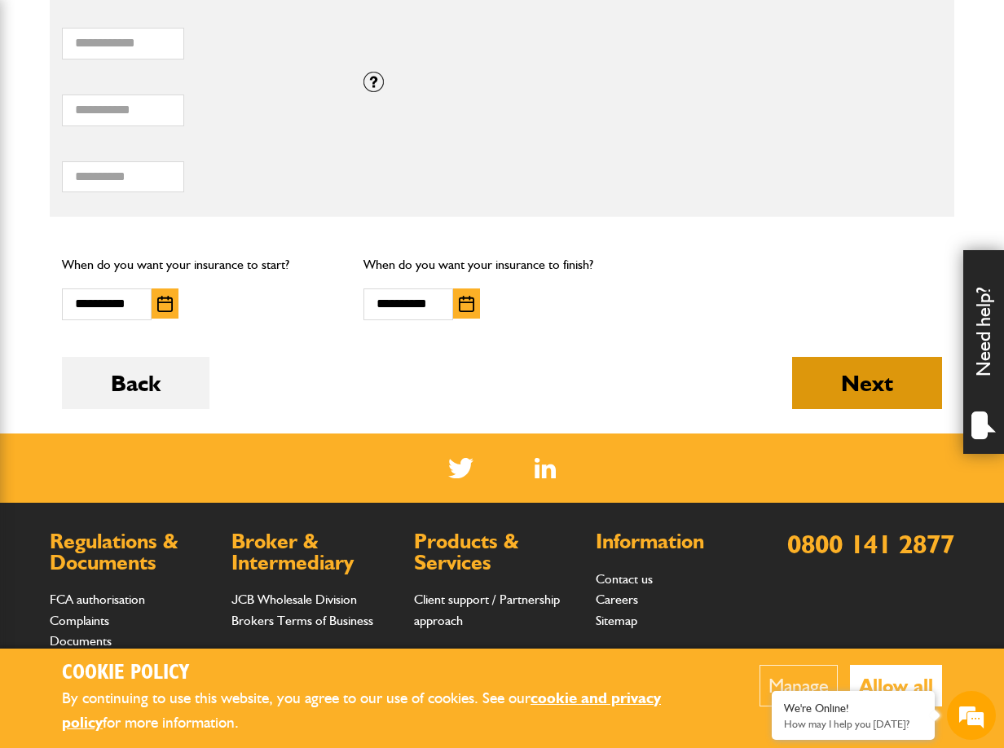
click at [846, 382] on button "Next" at bounding box center [867, 383] width 150 height 52
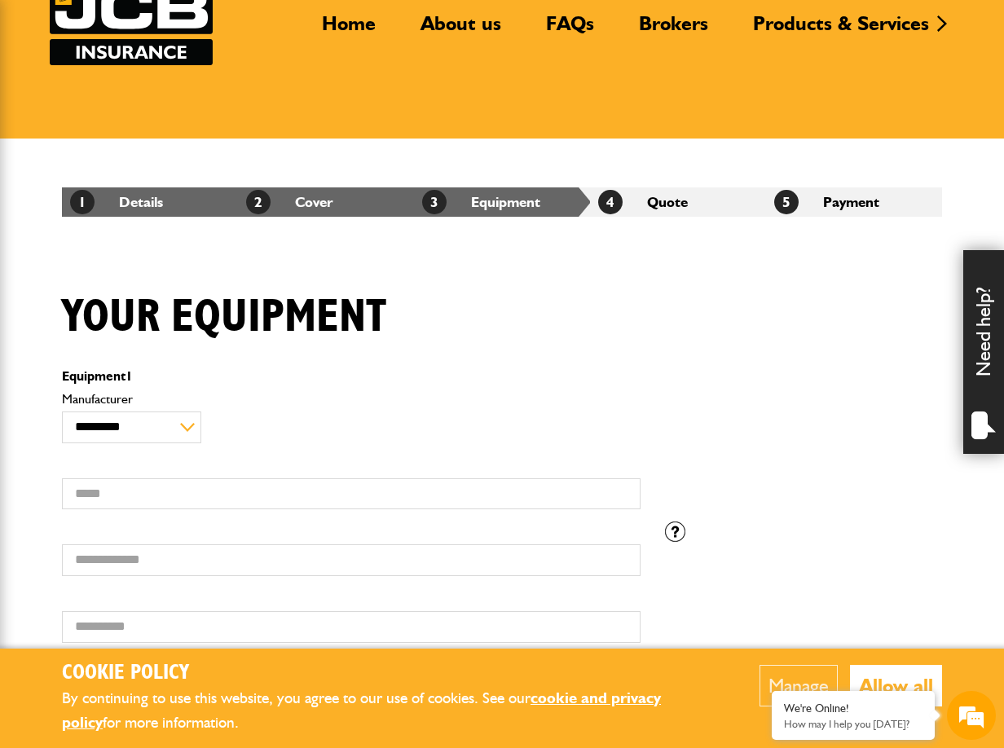
scroll to position [162, 0]
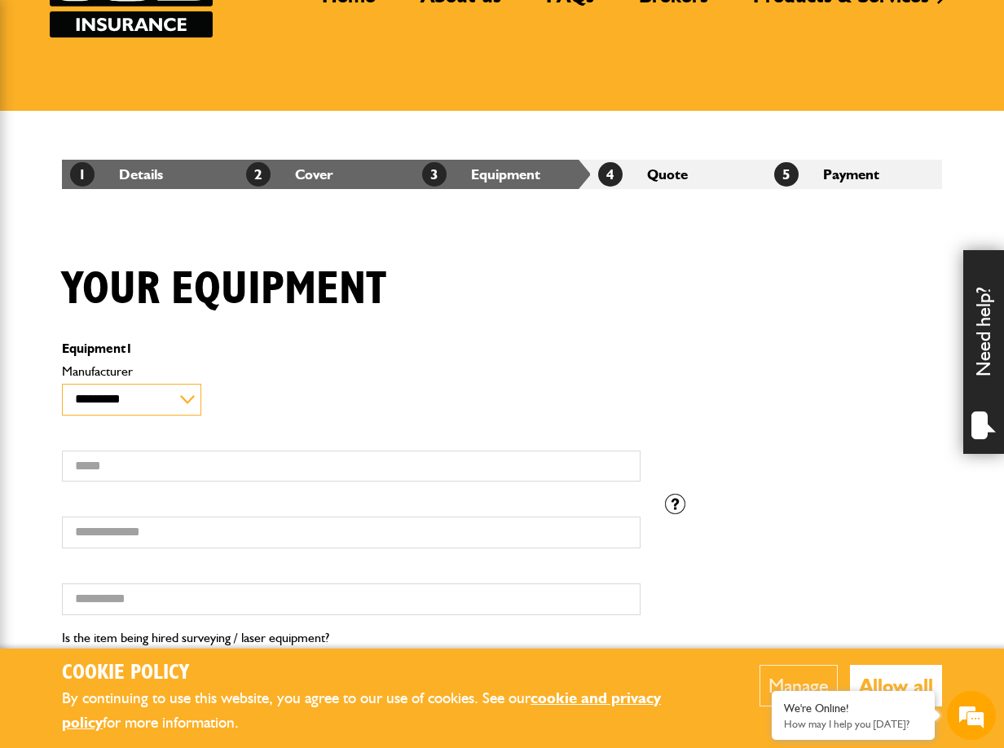
select select "**"
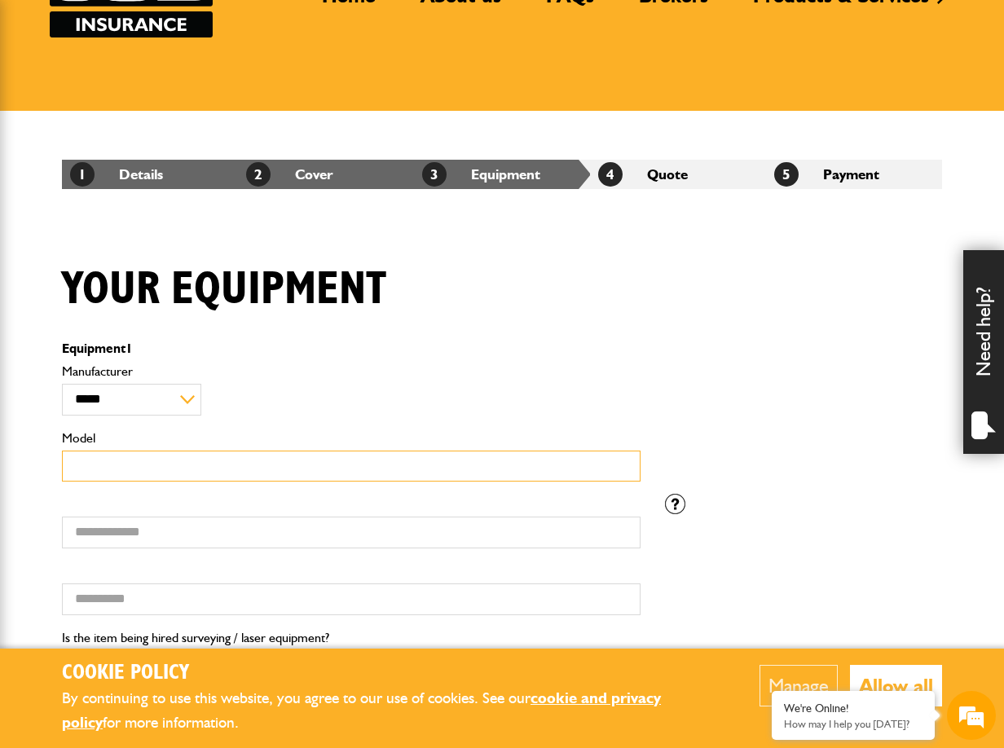
click at [142, 467] on input "Model" at bounding box center [351, 467] width 579 height 32
type input "****"
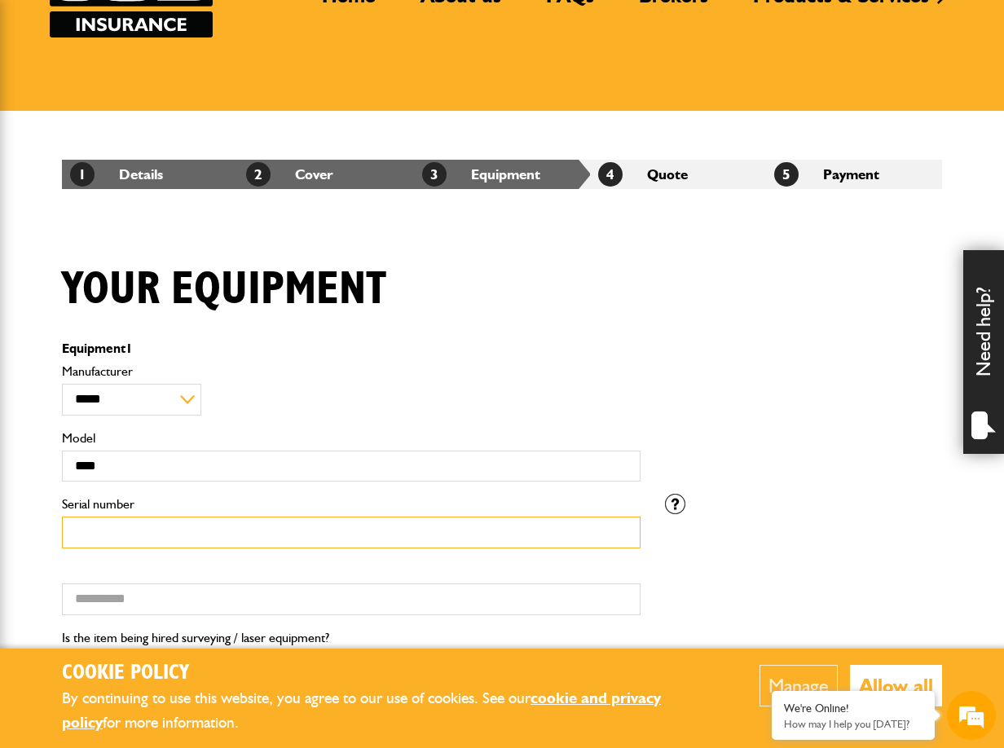
click at [224, 533] on input "Serial number" at bounding box center [351, 533] width 579 height 32
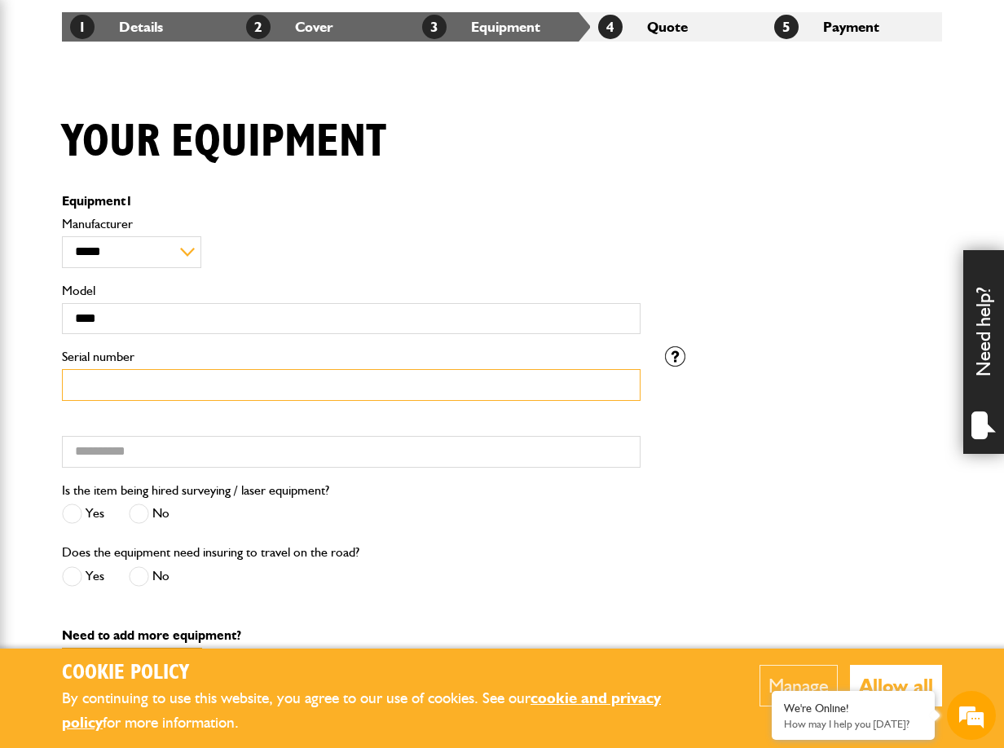
scroll to position [321, 0]
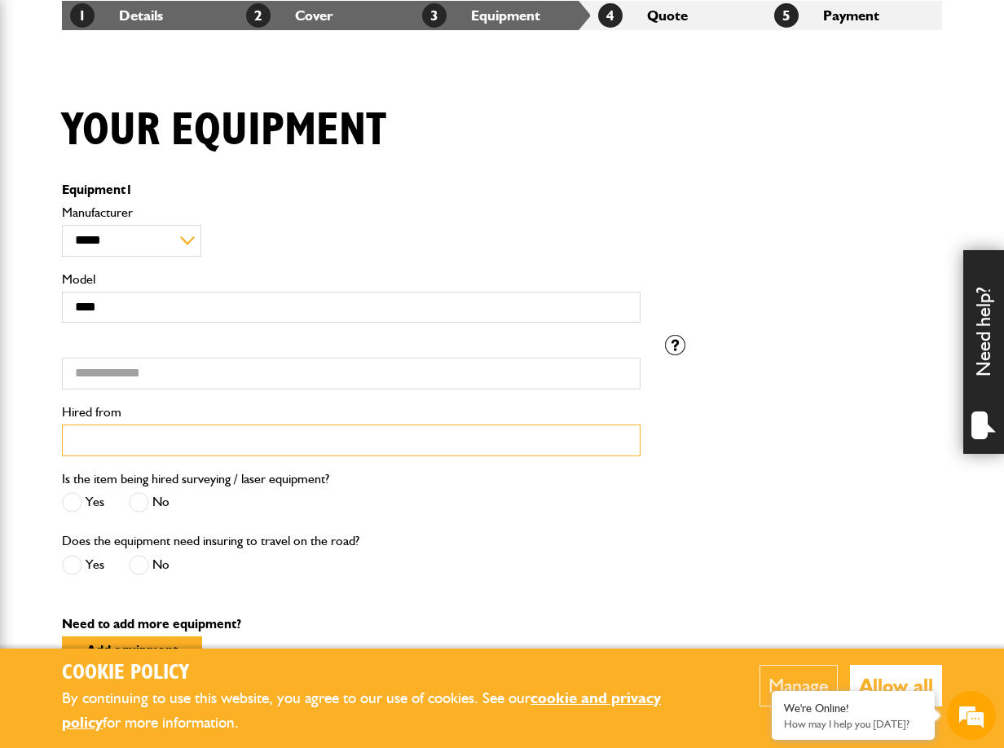
click at [188, 439] on input "Hired from" at bounding box center [351, 441] width 579 height 32
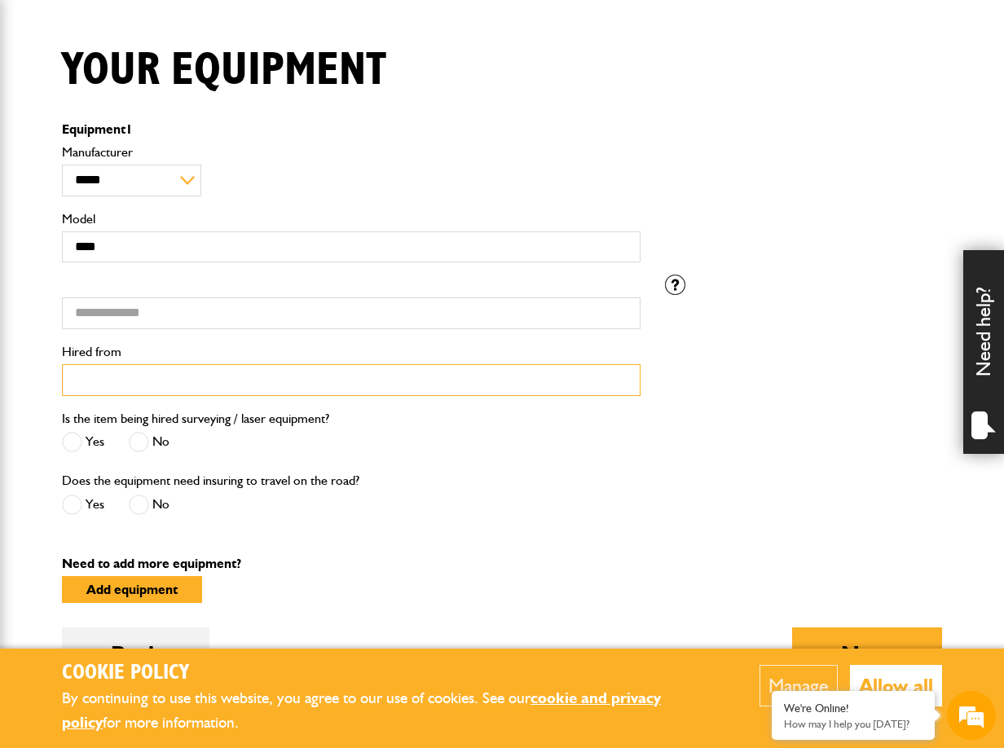
scroll to position [404, 0]
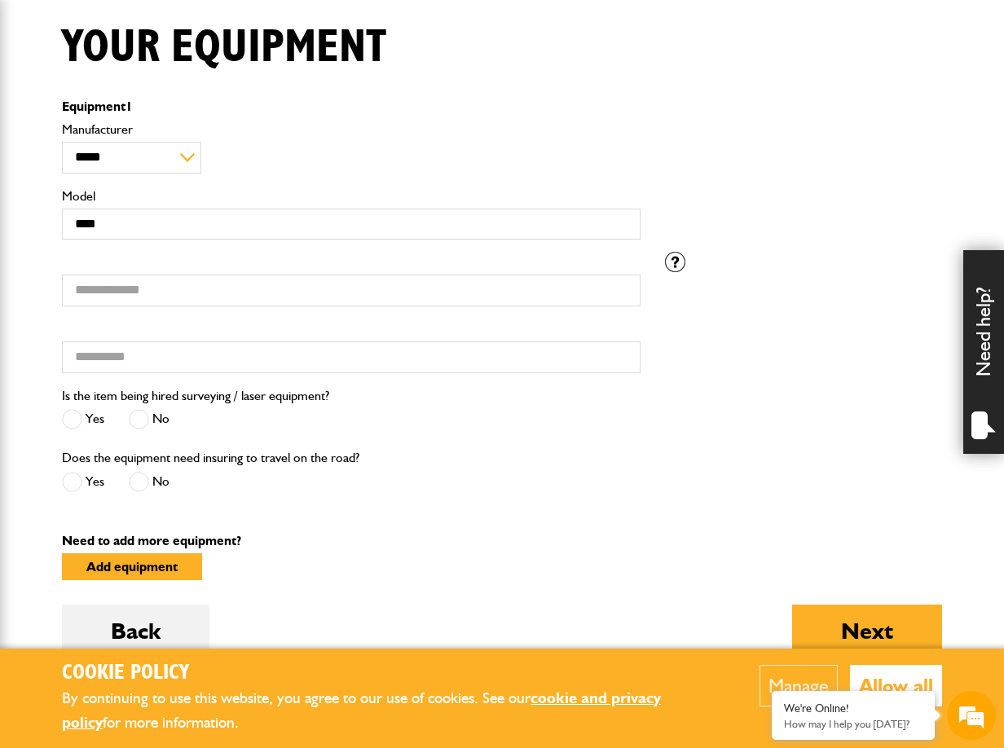
click at [140, 419] on span at bounding box center [139, 419] width 20 height 20
click at [141, 480] on span at bounding box center [139, 482] width 20 height 20
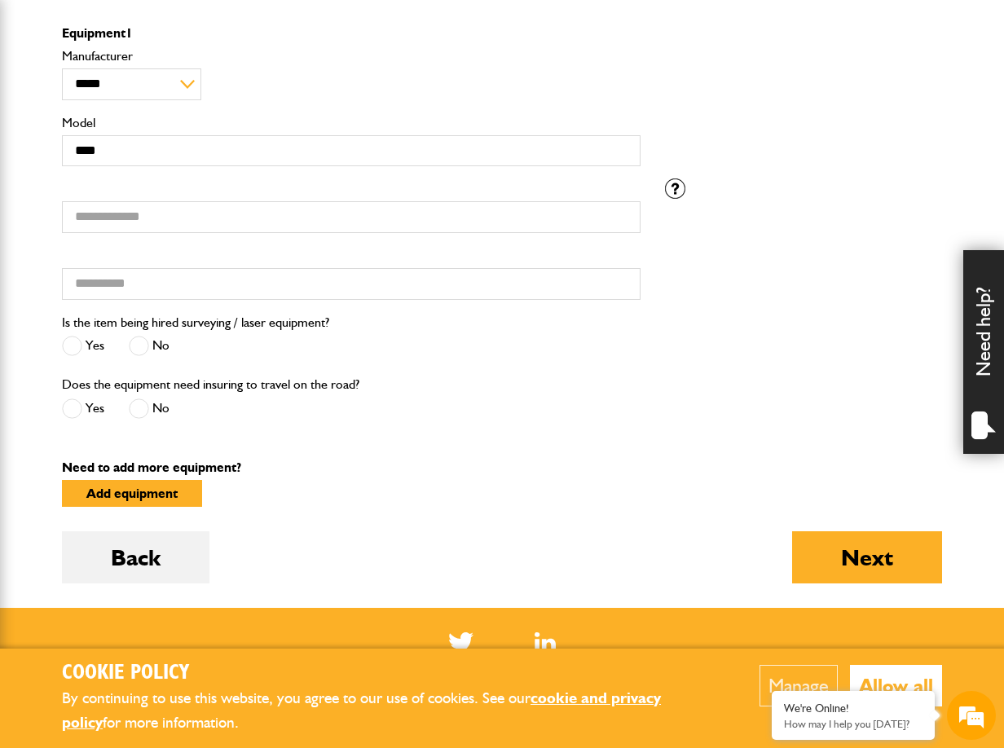
scroll to position [500, 0]
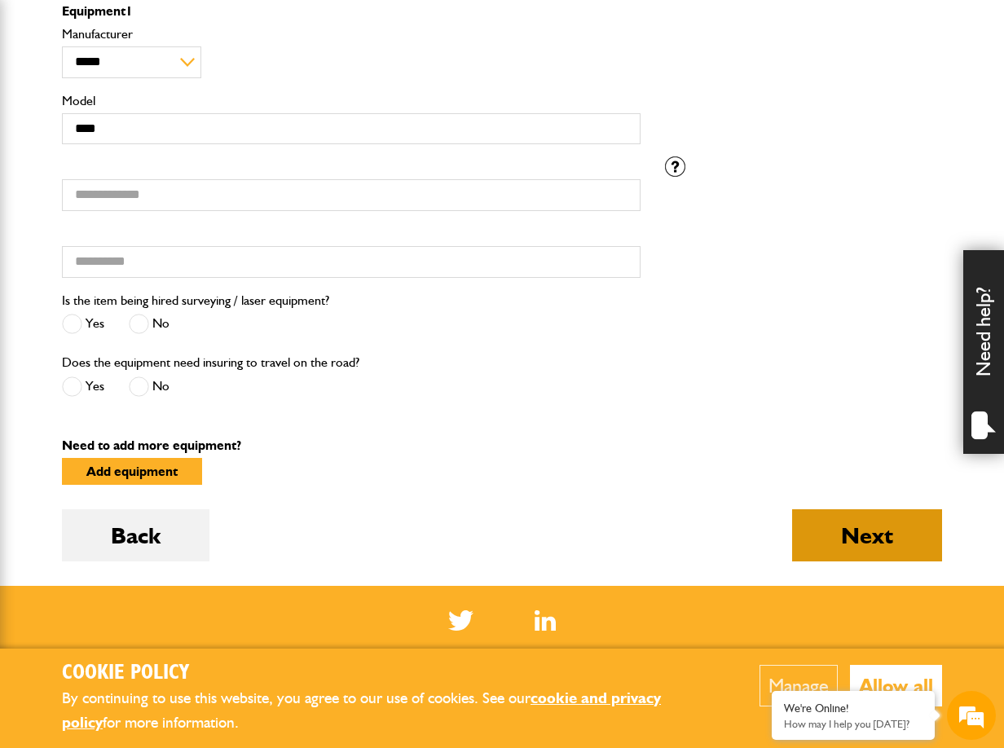
click at [887, 541] on button "Next" at bounding box center [867, 536] width 150 height 52
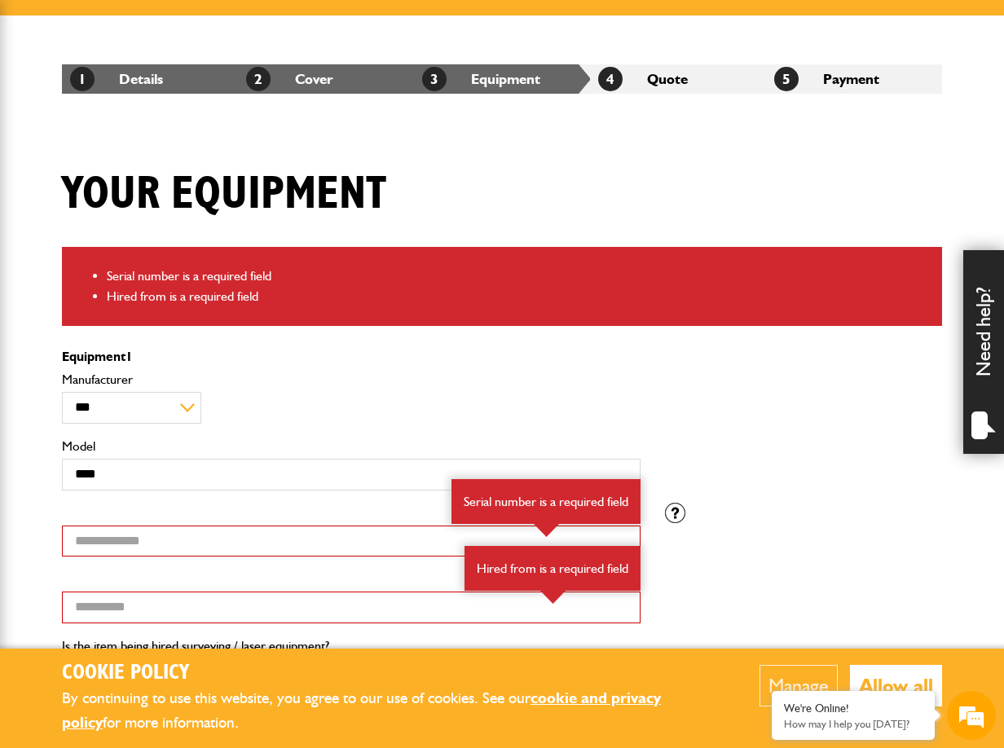
scroll to position [358, 0]
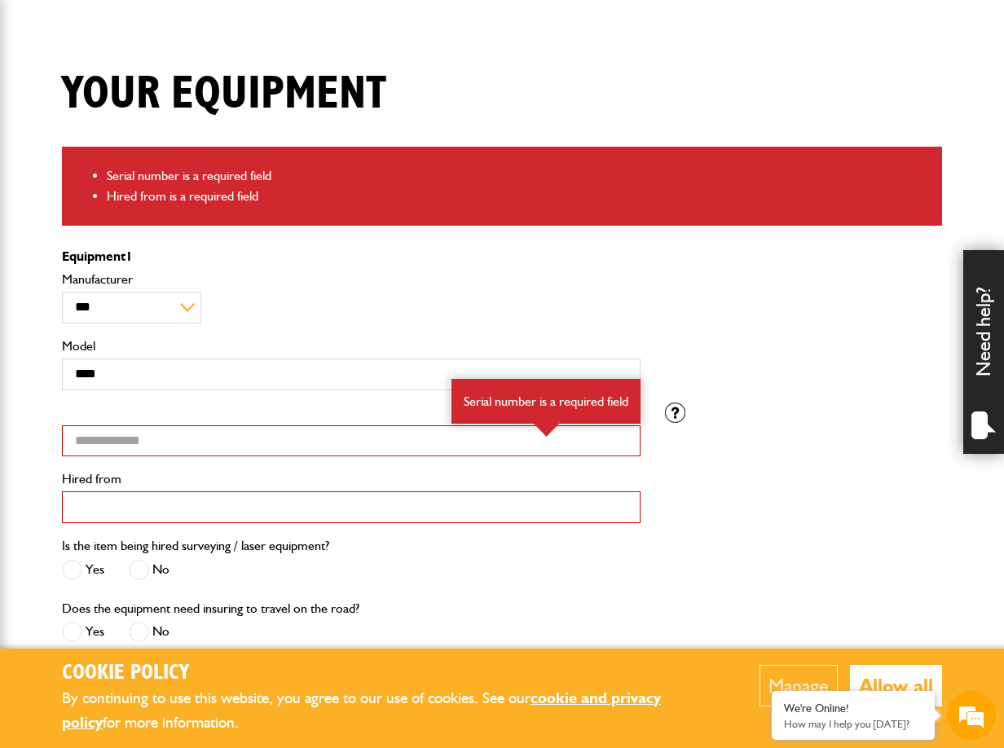
click at [120, 505] on input "Hired from" at bounding box center [351, 508] width 579 height 32
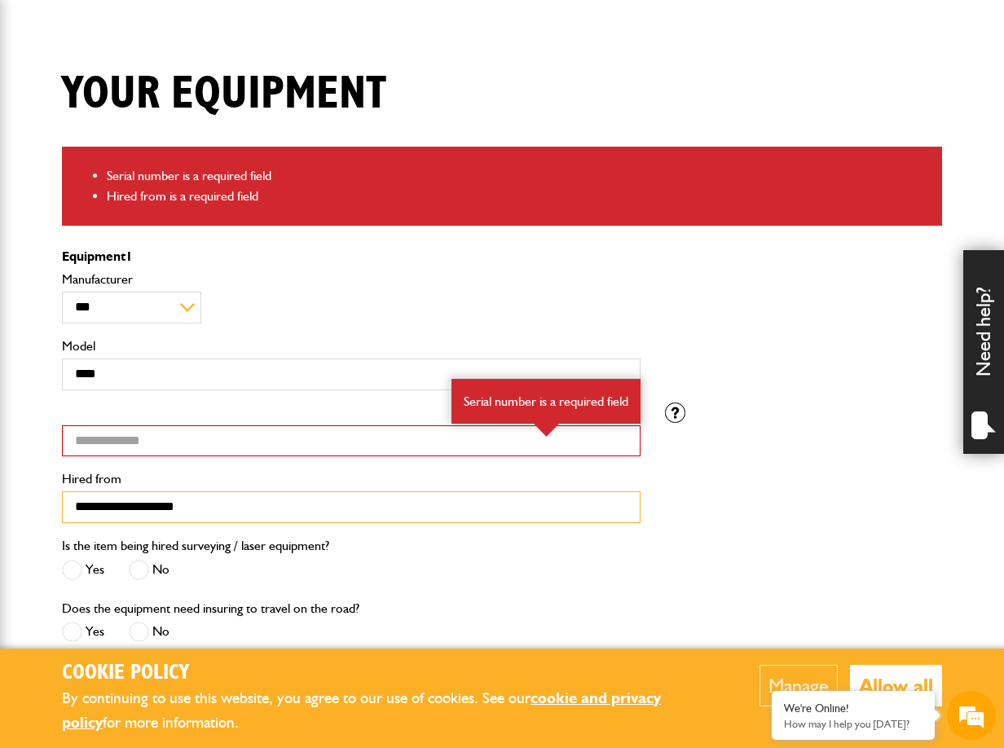
type input "**********"
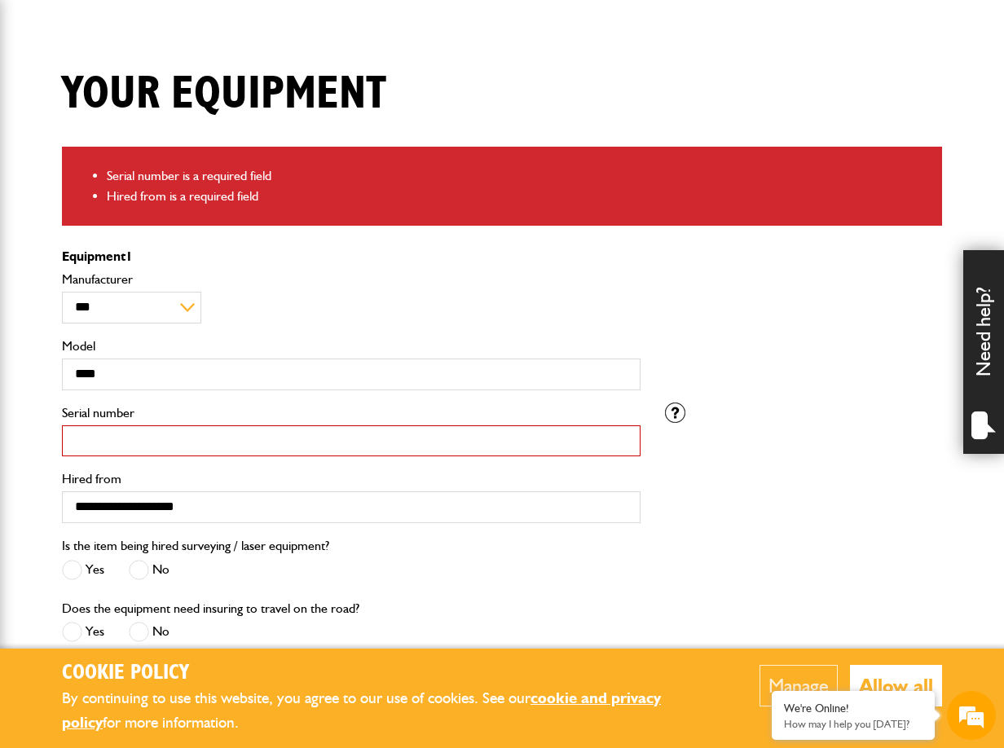
click at [152, 435] on input "Serial number" at bounding box center [351, 442] width 579 height 32
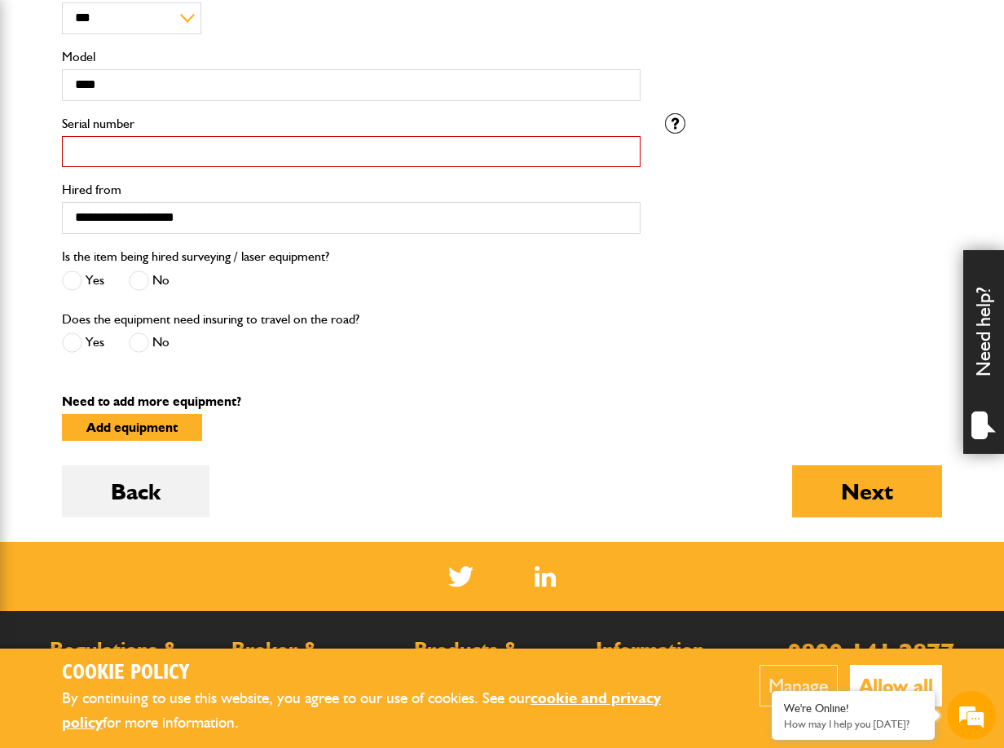
scroll to position [0, 0]
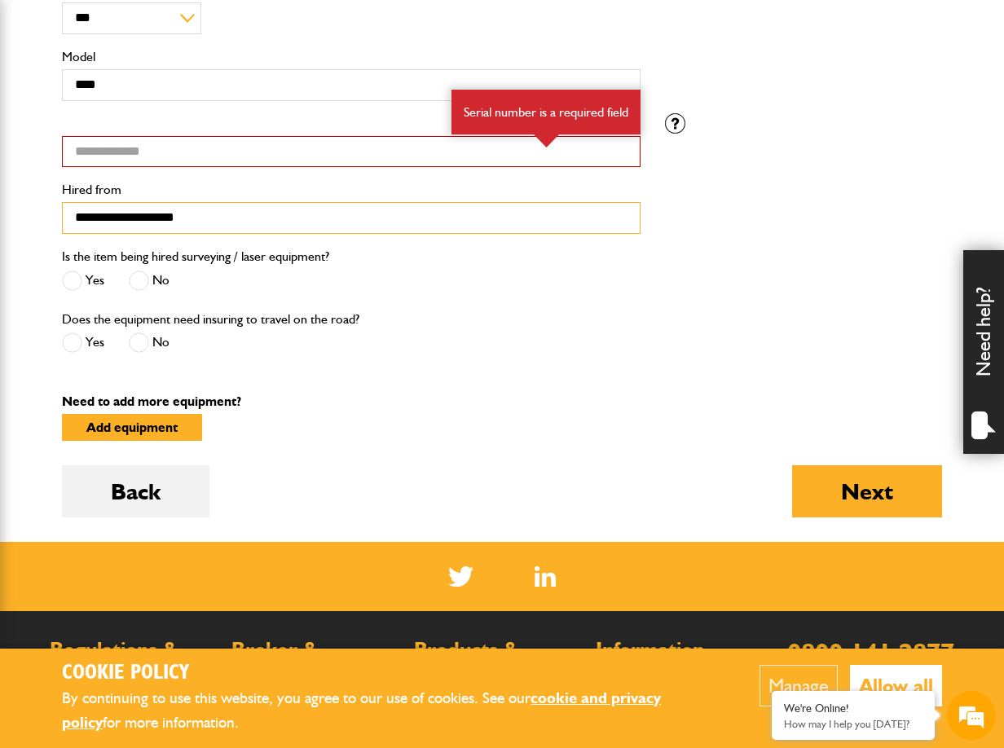
click at [184, 221] on input "**********" at bounding box center [351, 218] width 579 height 32
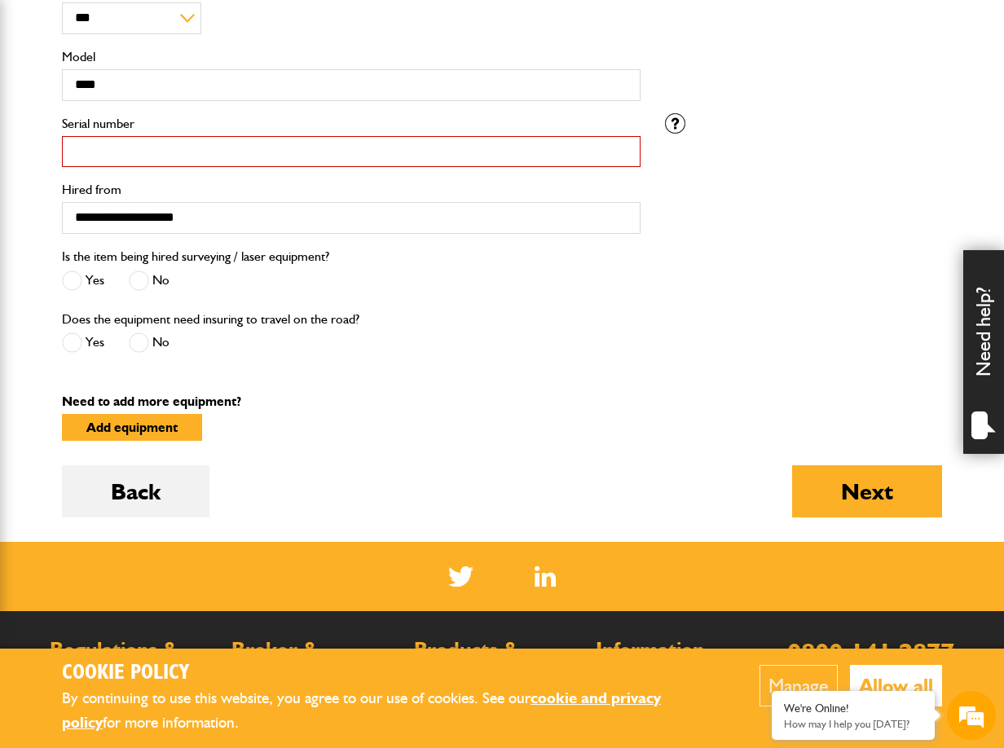
click at [195, 160] on input "Serial number" at bounding box center [351, 152] width 579 height 32
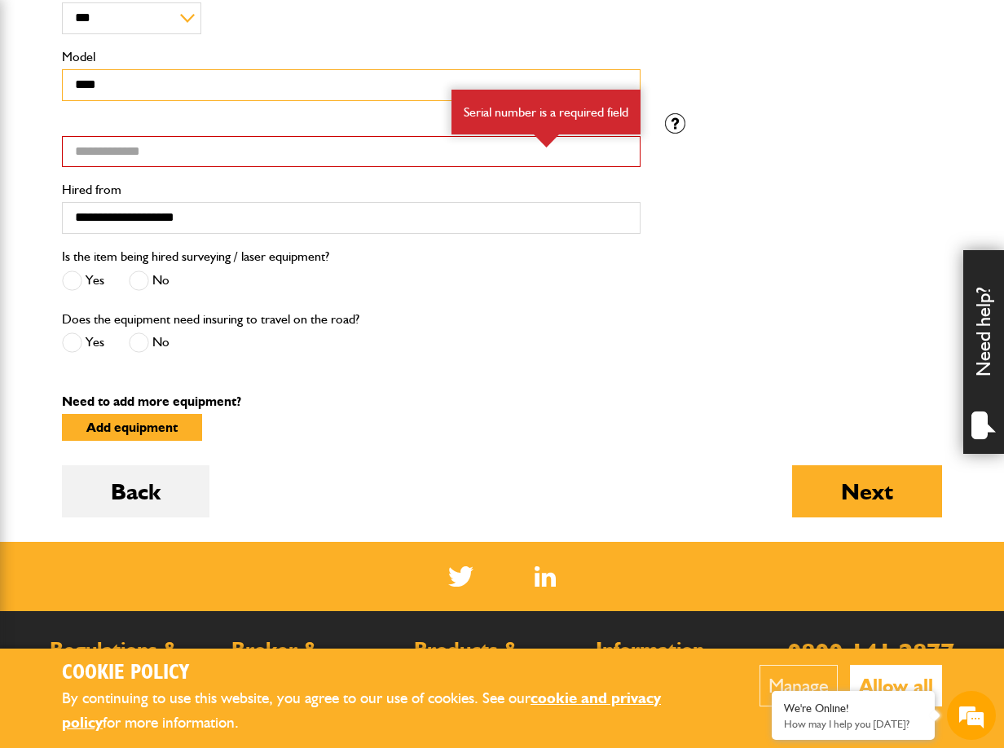
click at [181, 94] on input "****" at bounding box center [351, 85] width 579 height 32
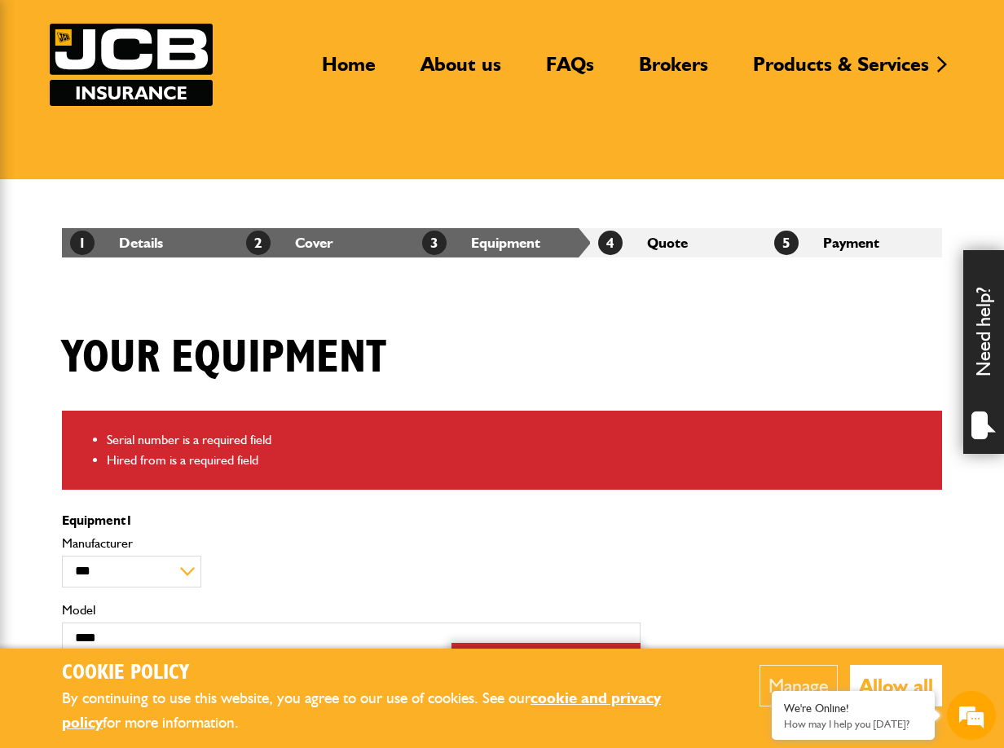
scroll to position [21, 0]
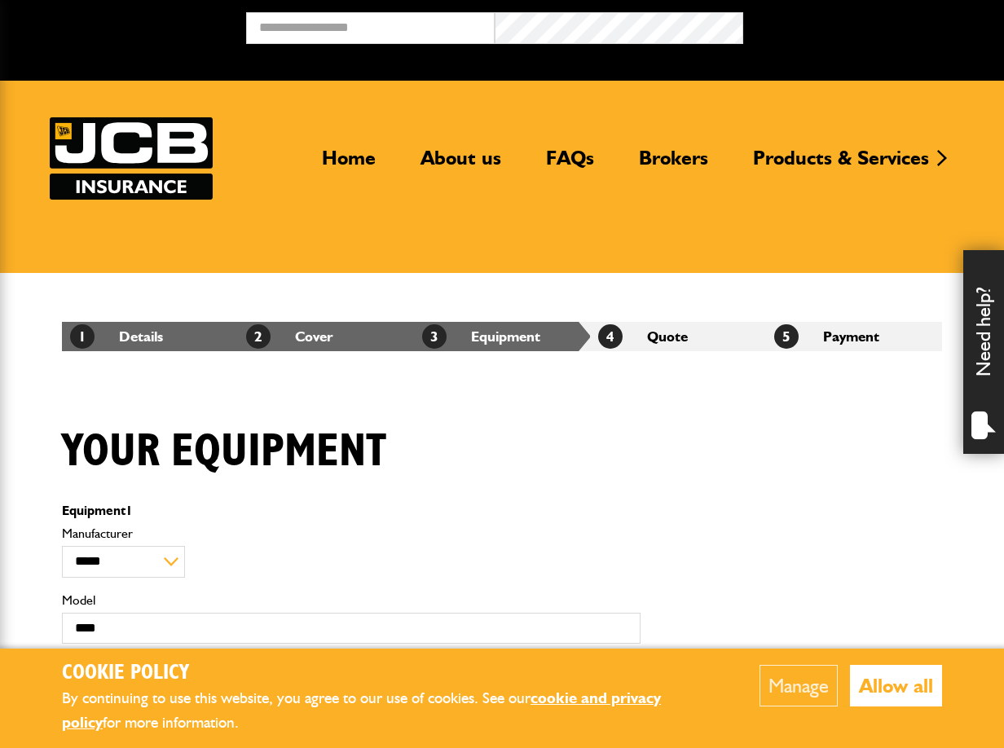
select select "**"
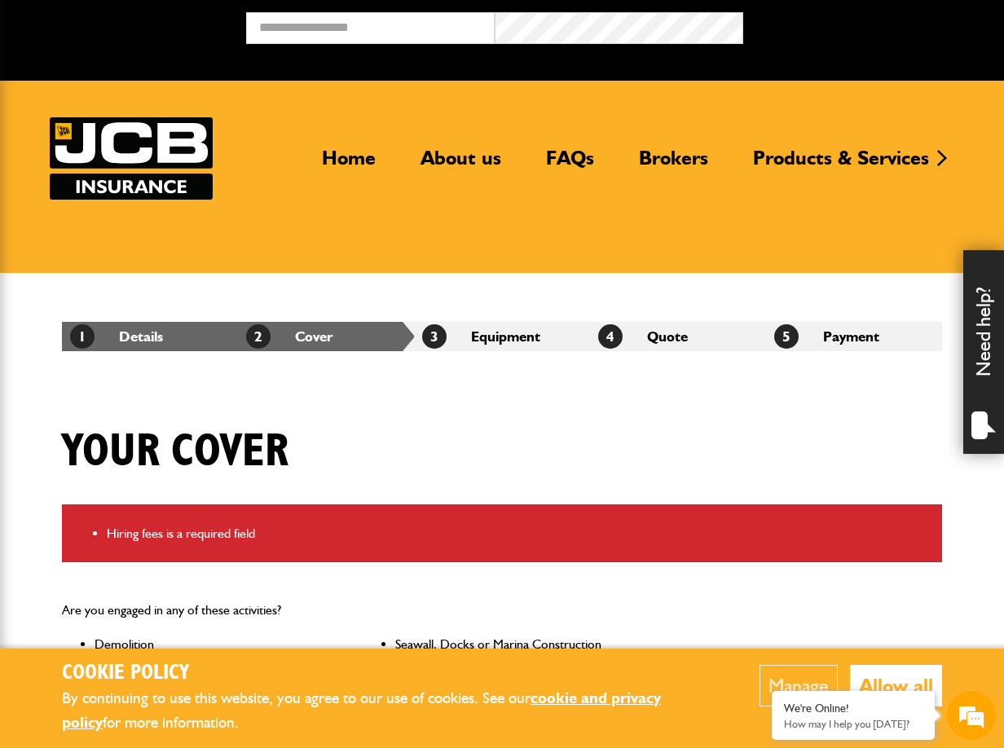
scroll to position [1235, 0]
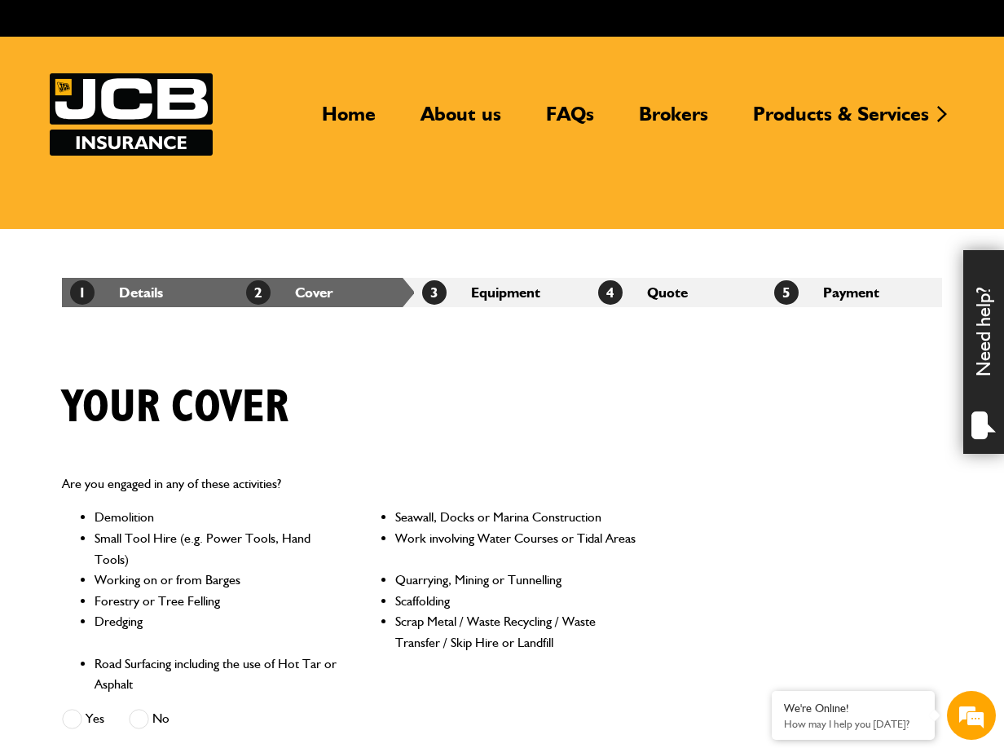
scroll to position [991, 0]
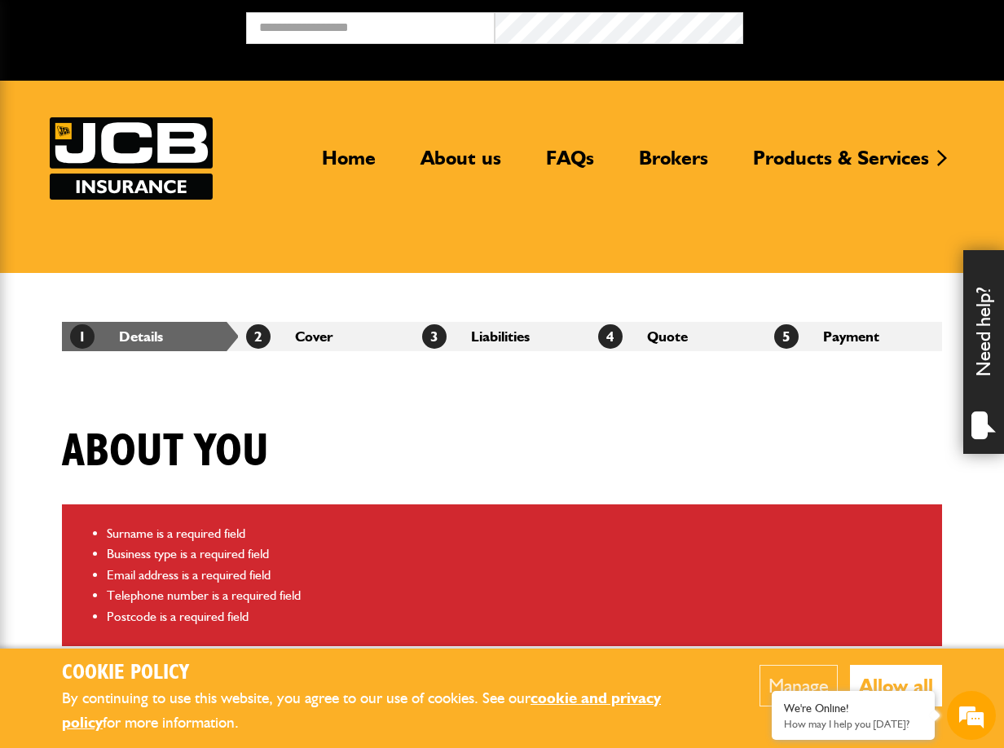
scroll to position [1099, 0]
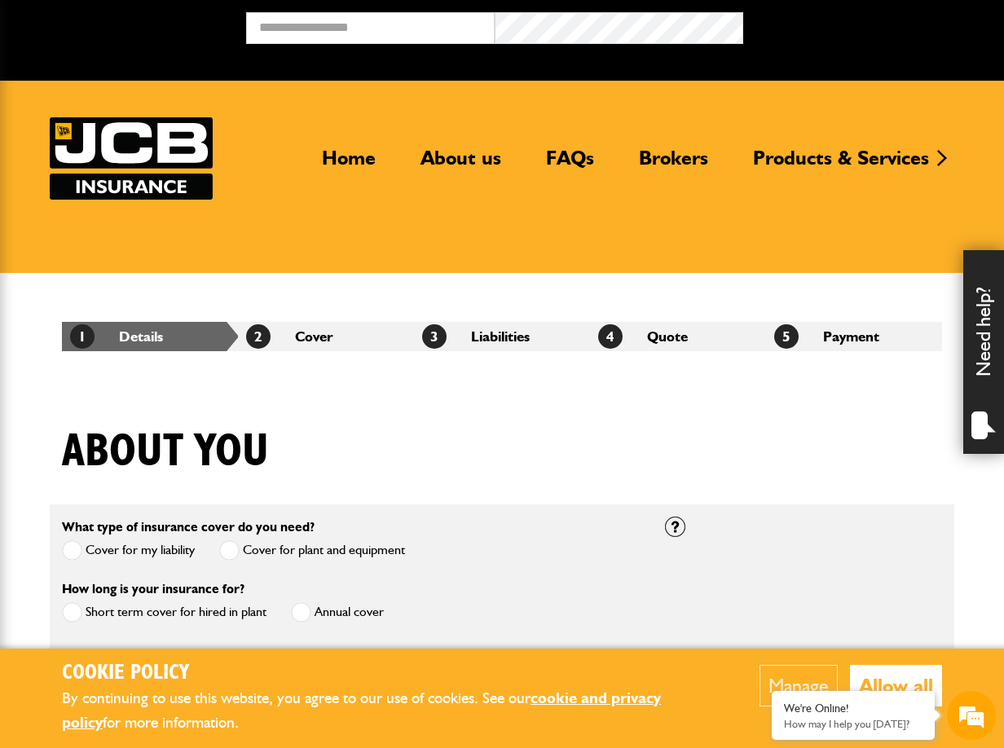
scroll to position [444, 0]
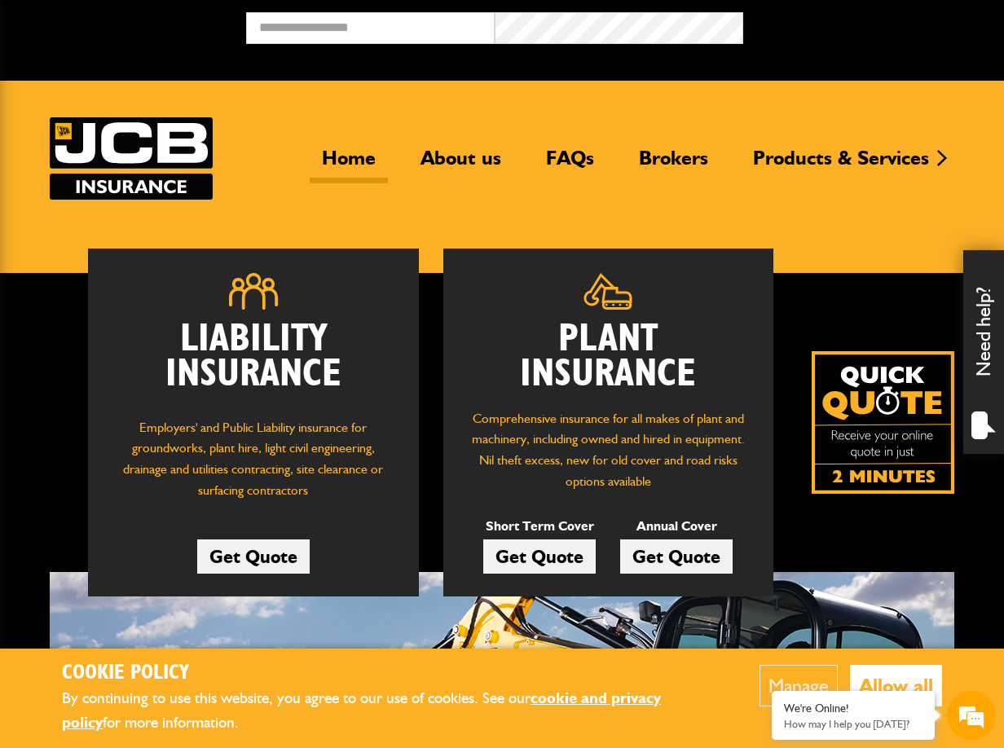
scroll to position [244, 0]
